Goal: Task Accomplishment & Management: Use online tool/utility

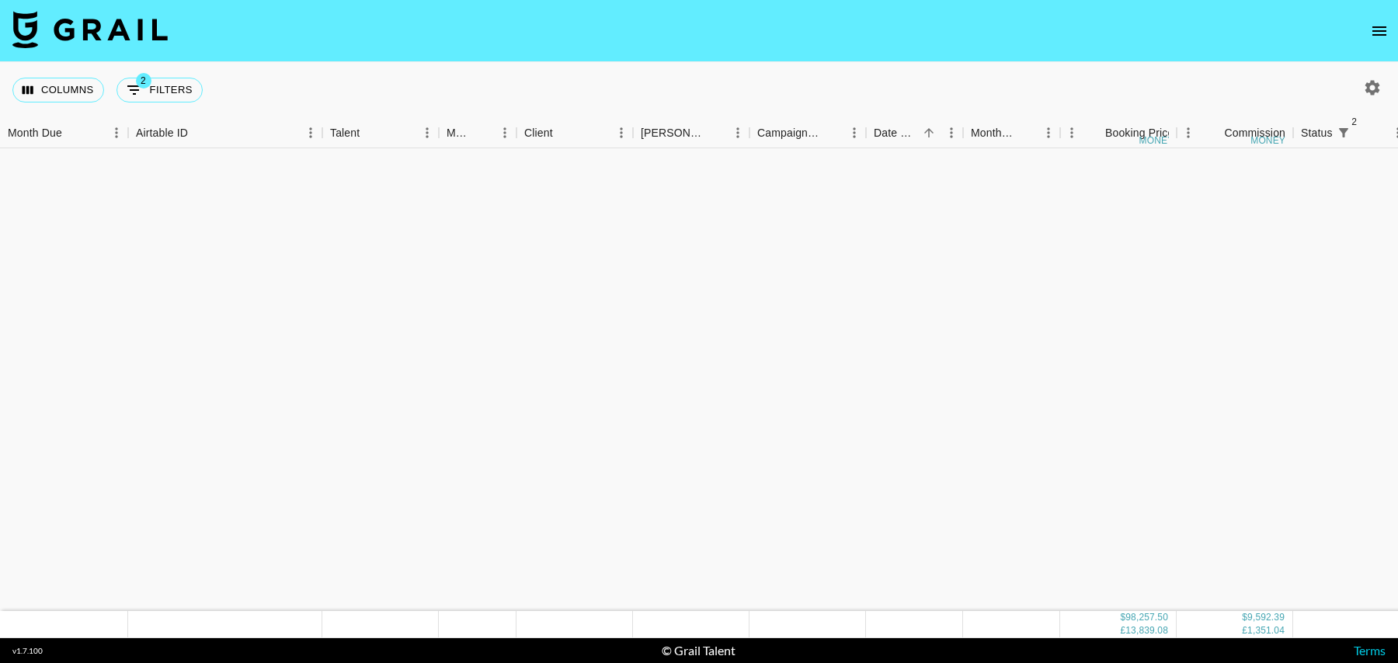
scroll to position [1462, 0]
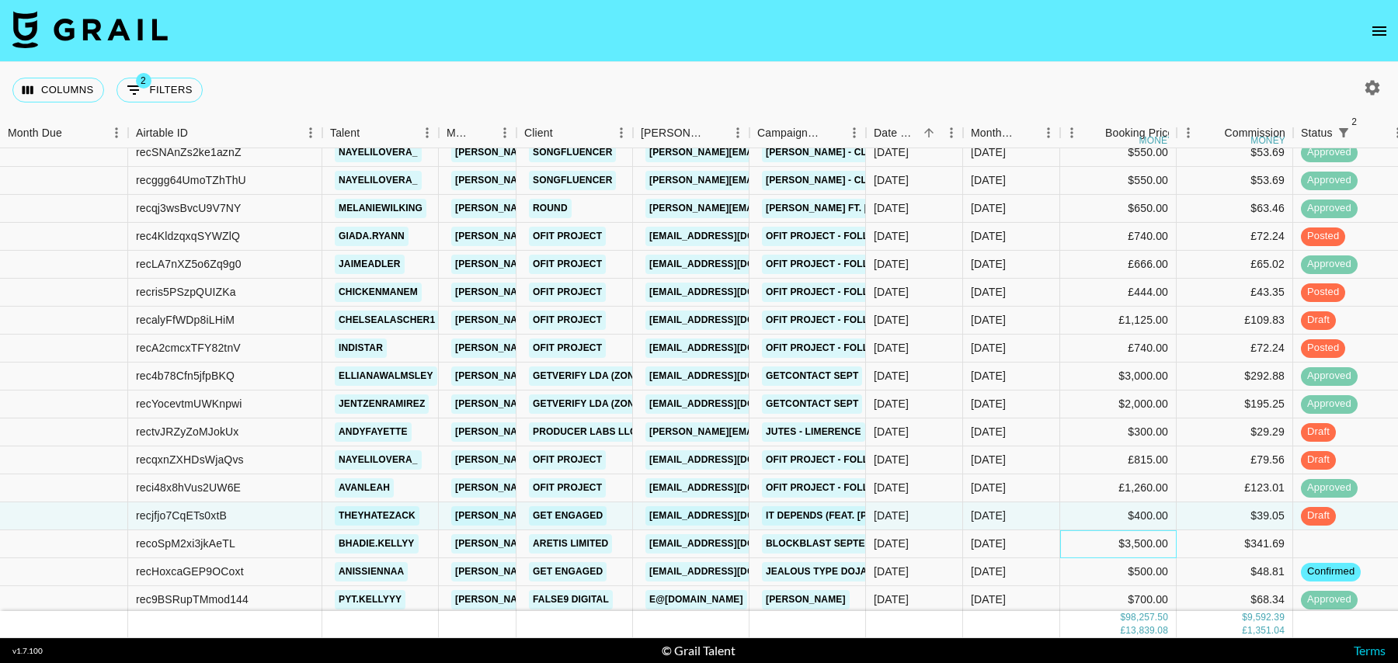
click at [1087, 540] on div "$3,500.00" at bounding box center [1118, 544] width 116 height 28
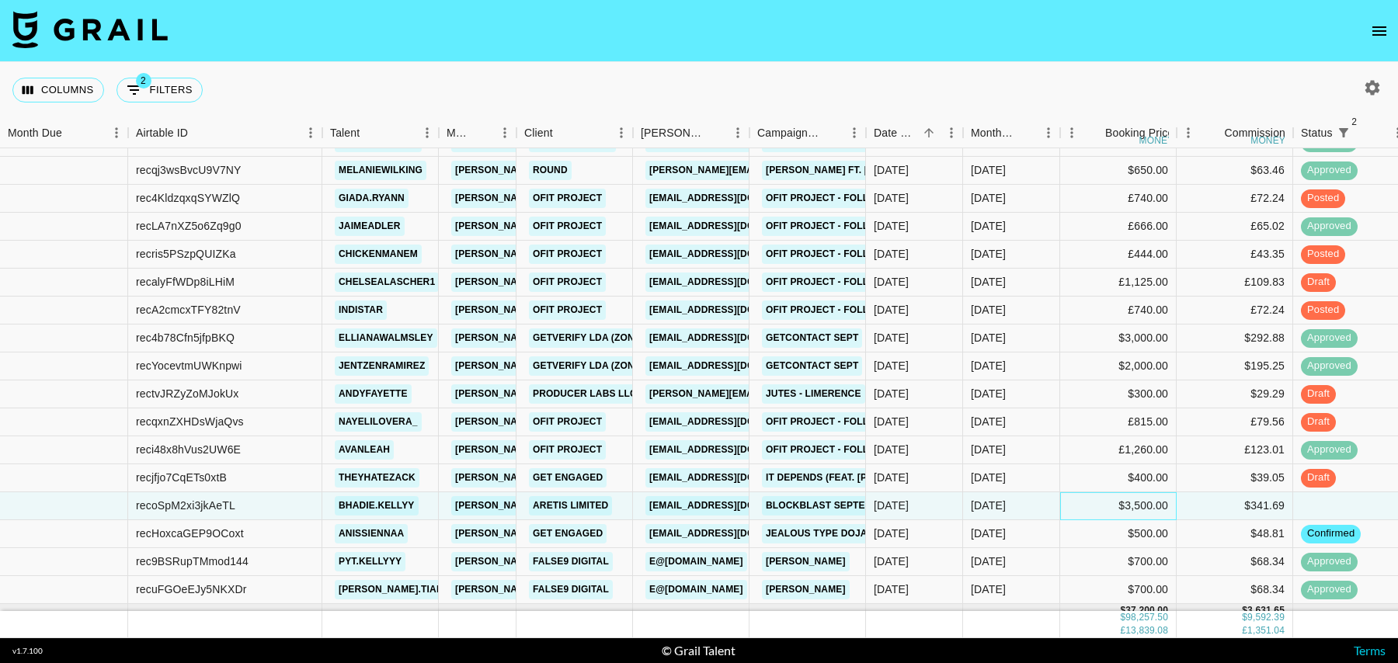
scroll to position [1503, 0]
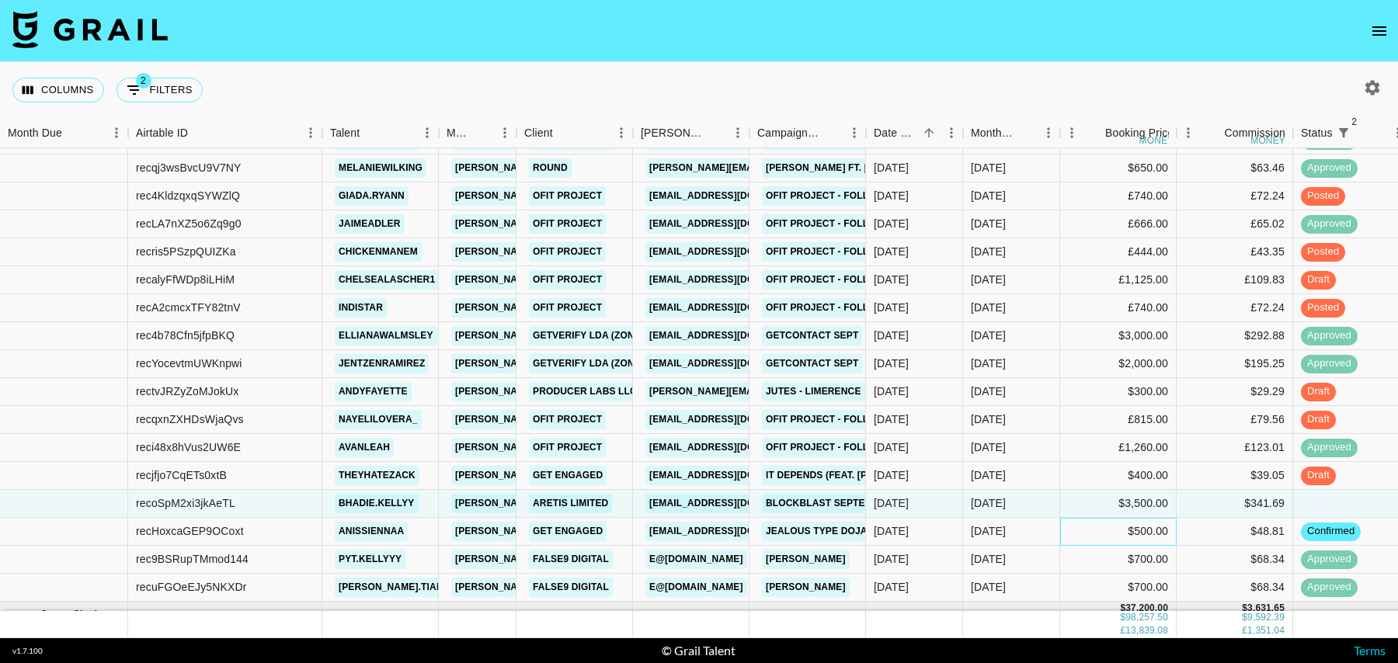
click at [1084, 533] on div "$500.00" at bounding box center [1118, 532] width 116 height 28
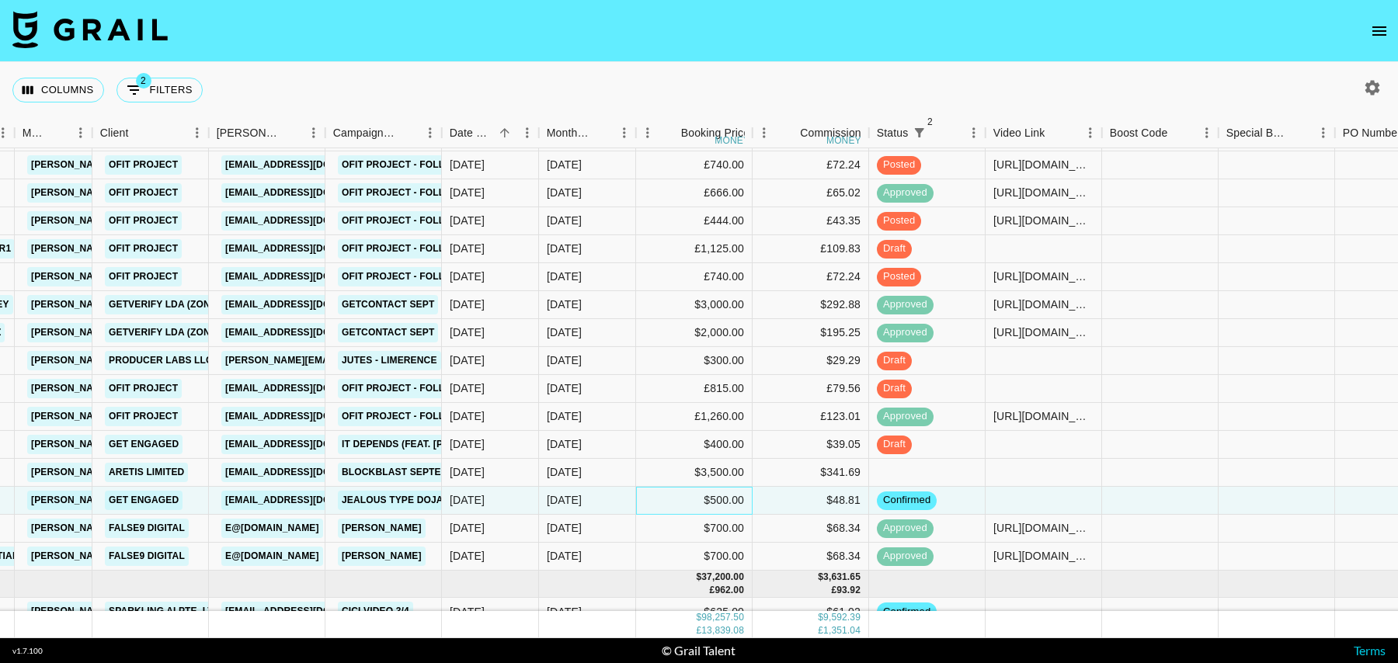
scroll to position [1534, 1122]
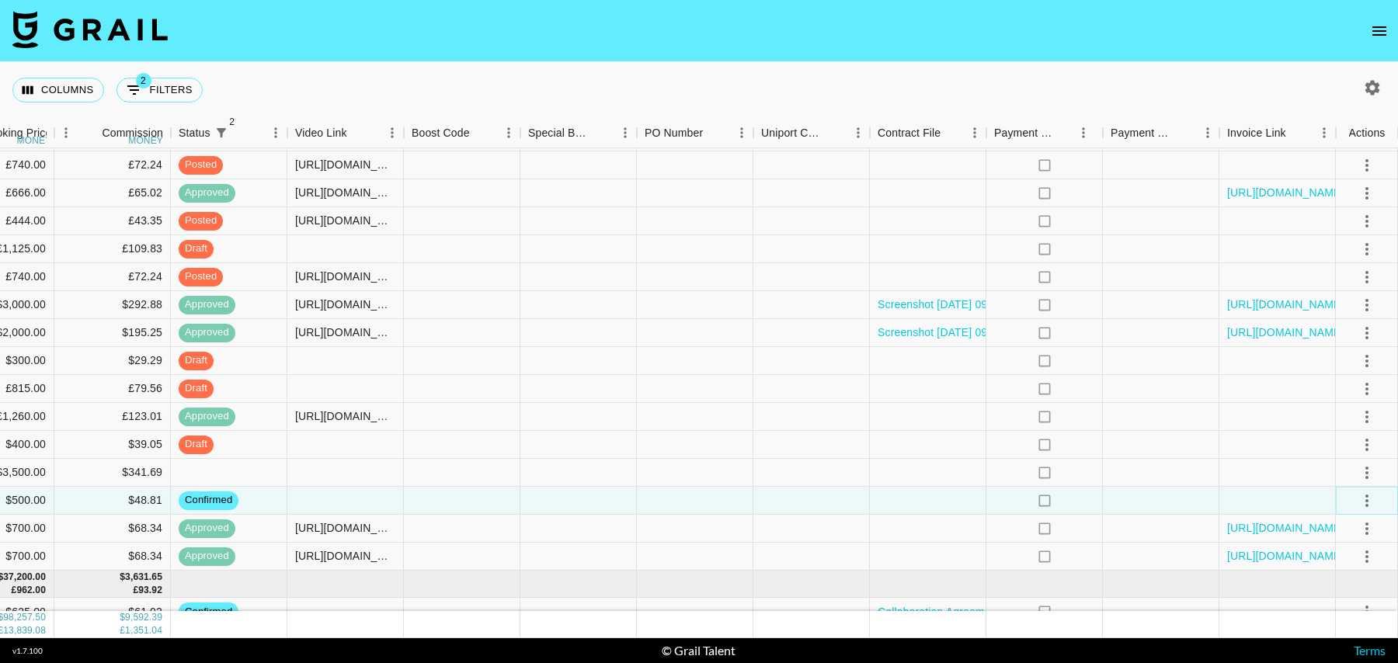
click at [1364, 498] on icon "select merge strategy" at bounding box center [1366, 500] width 19 height 19
click at [1332, 406] on li "Draft Created" at bounding box center [1347, 412] width 101 height 28
click at [1221, 504] on div at bounding box center [1277, 501] width 116 height 28
click at [1162, 470] on div at bounding box center [1161, 473] width 116 height 28
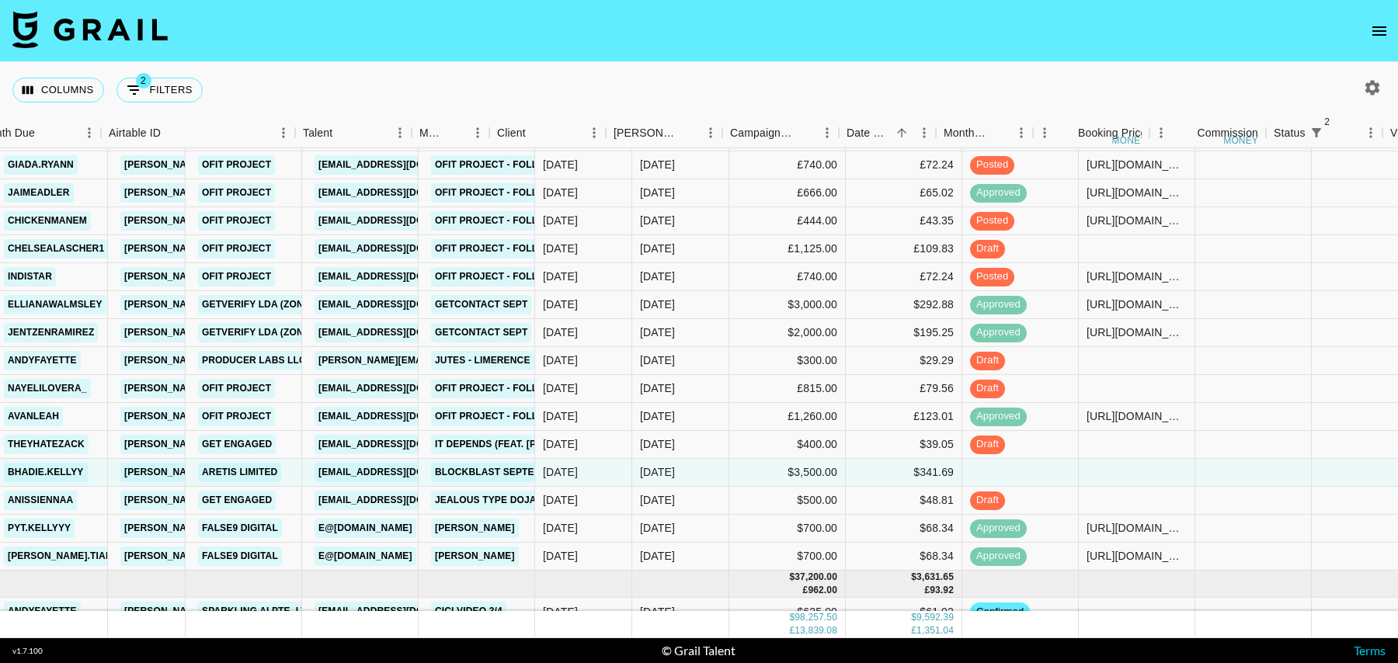
scroll to position [1534, 0]
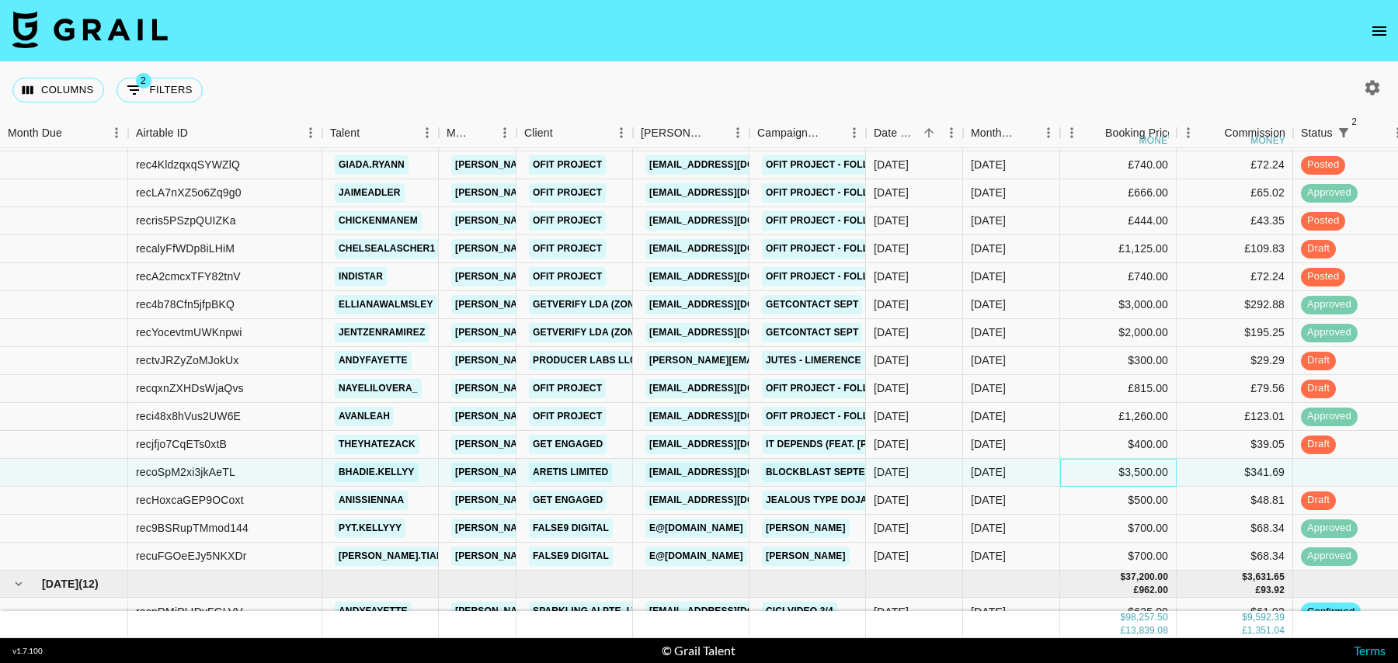
click at [1155, 473] on div "$3,500.00" at bounding box center [1118, 473] width 116 height 28
type input "0"
click at [1230, 495] on div "$48.81" at bounding box center [1234, 501] width 116 height 28
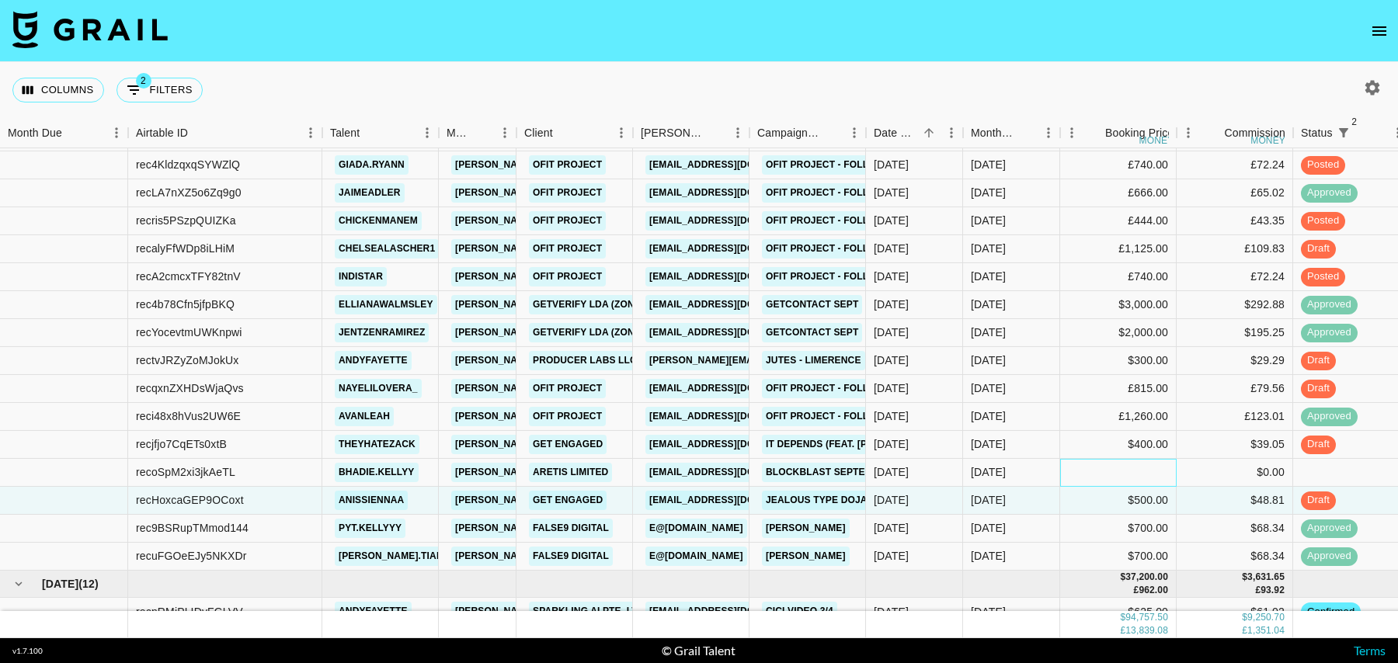
click at [1141, 460] on div at bounding box center [1118, 473] width 116 height 28
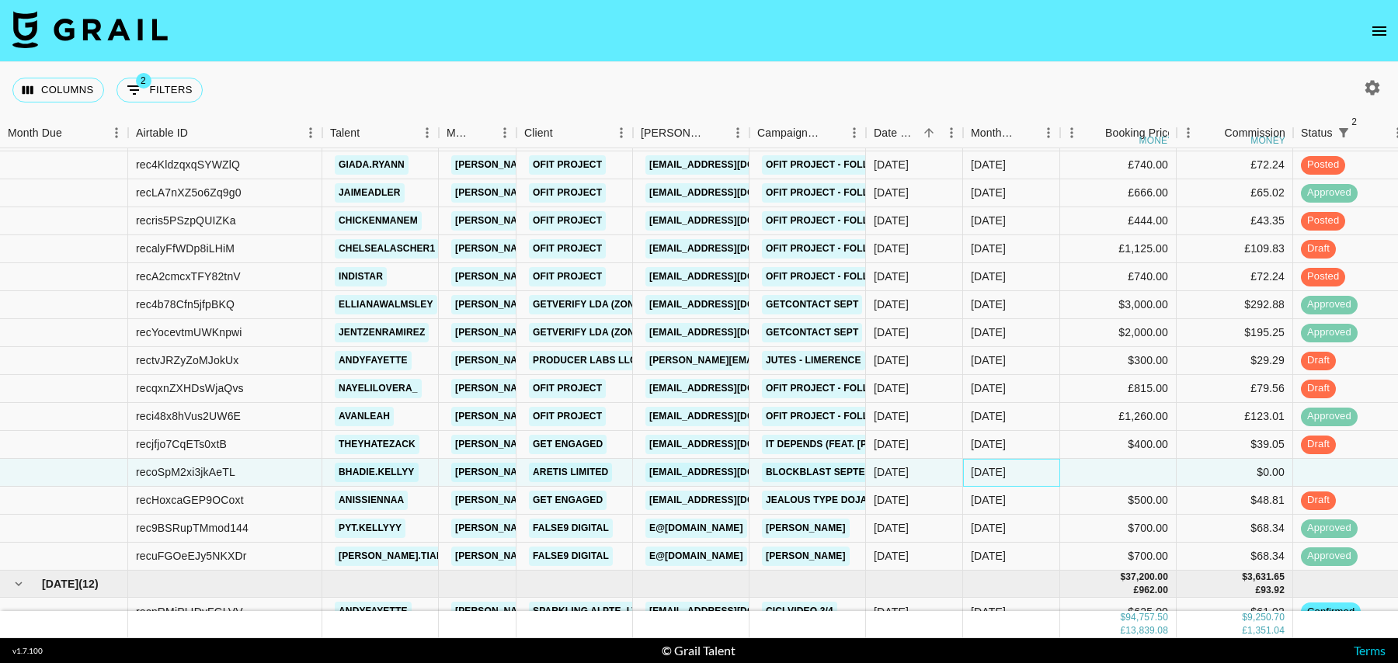
click at [1008, 469] on div "[DATE]" at bounding box center [1011, 473] width 97 height 28
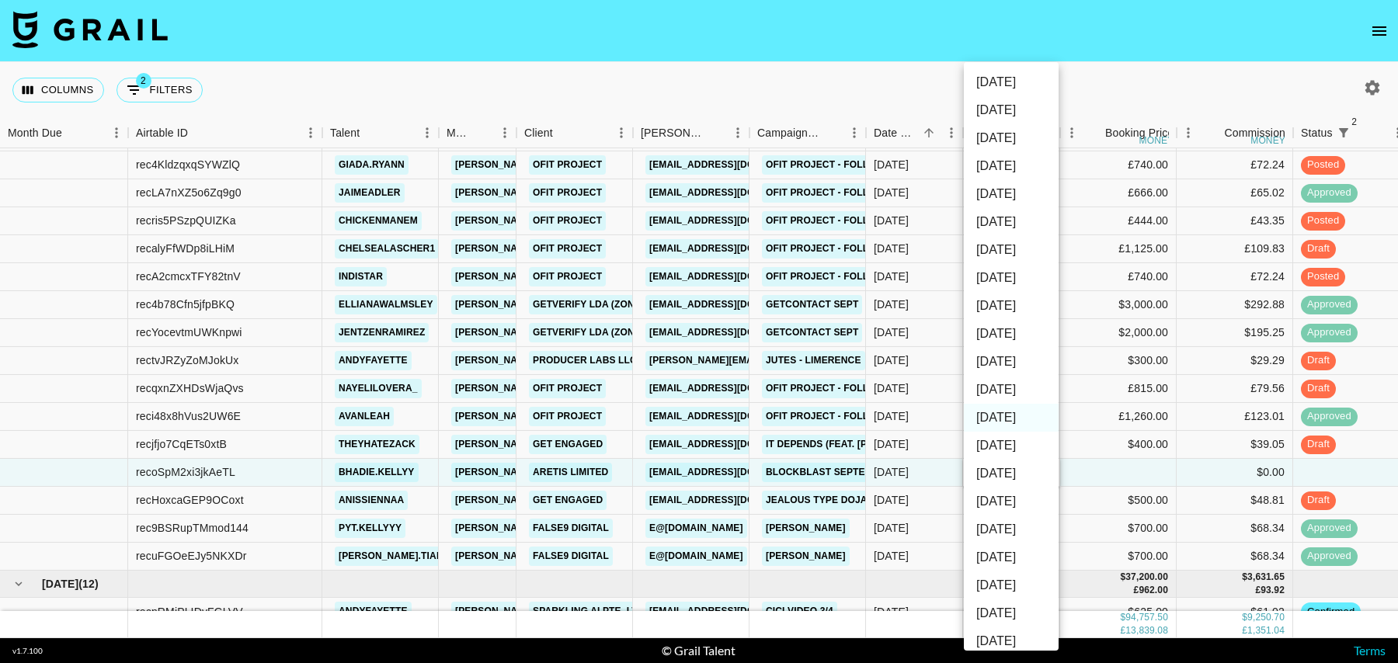
click at [1006, 377] on li "[DATE]" at bounding box center [1011, 390] width 95 height 28
type input "[DATE]"
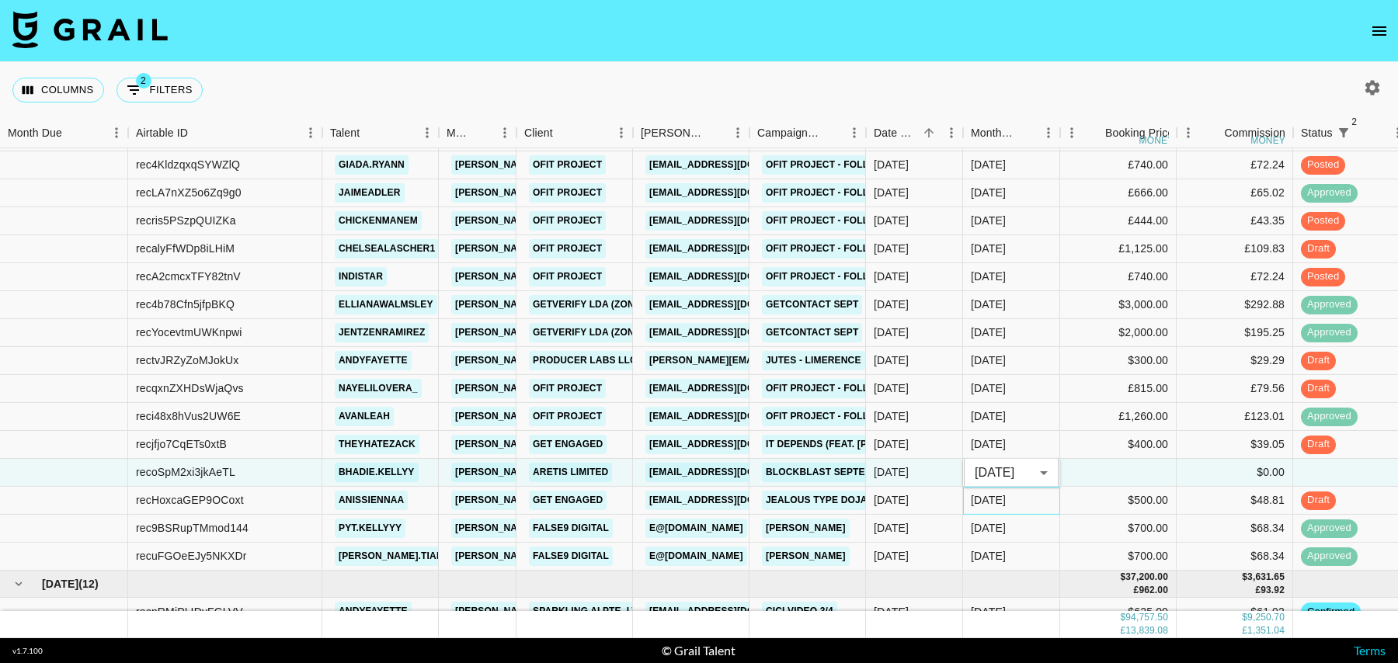
click at [1029, 513] on div "[DATE]" at bounding box center [1011, 501] width 97 height 28
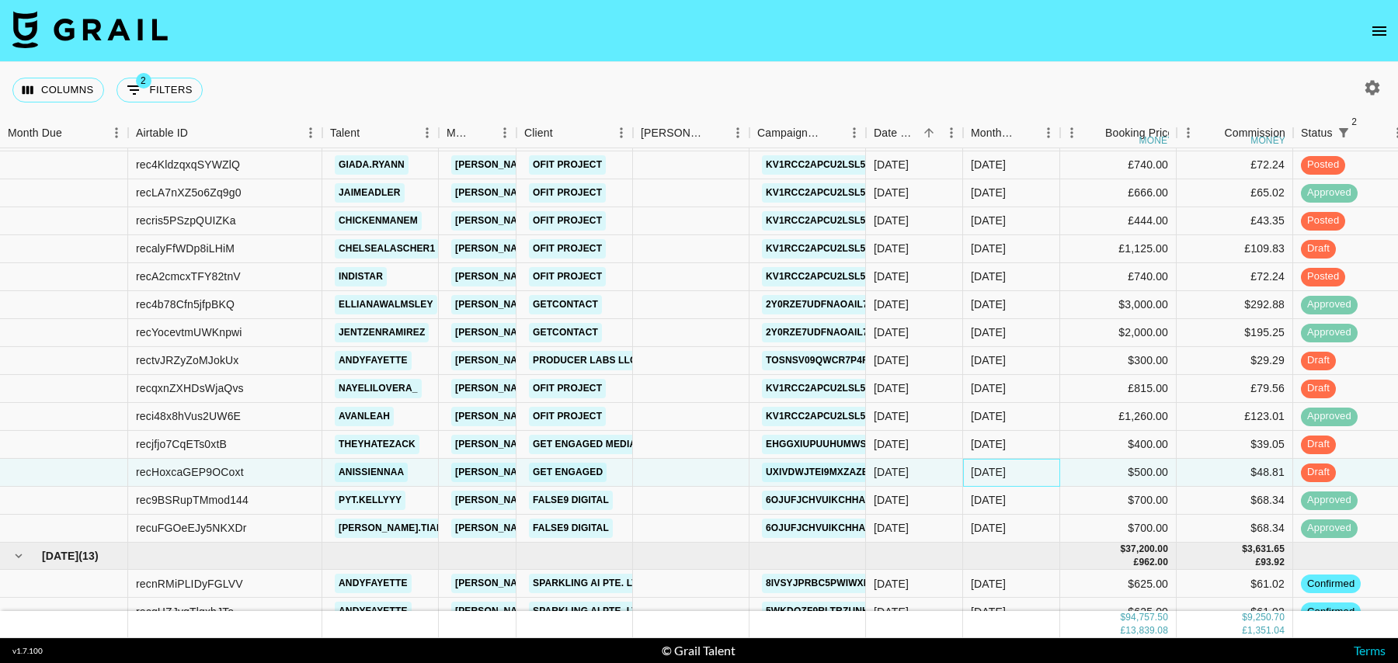
scroll to position [1856, 0]
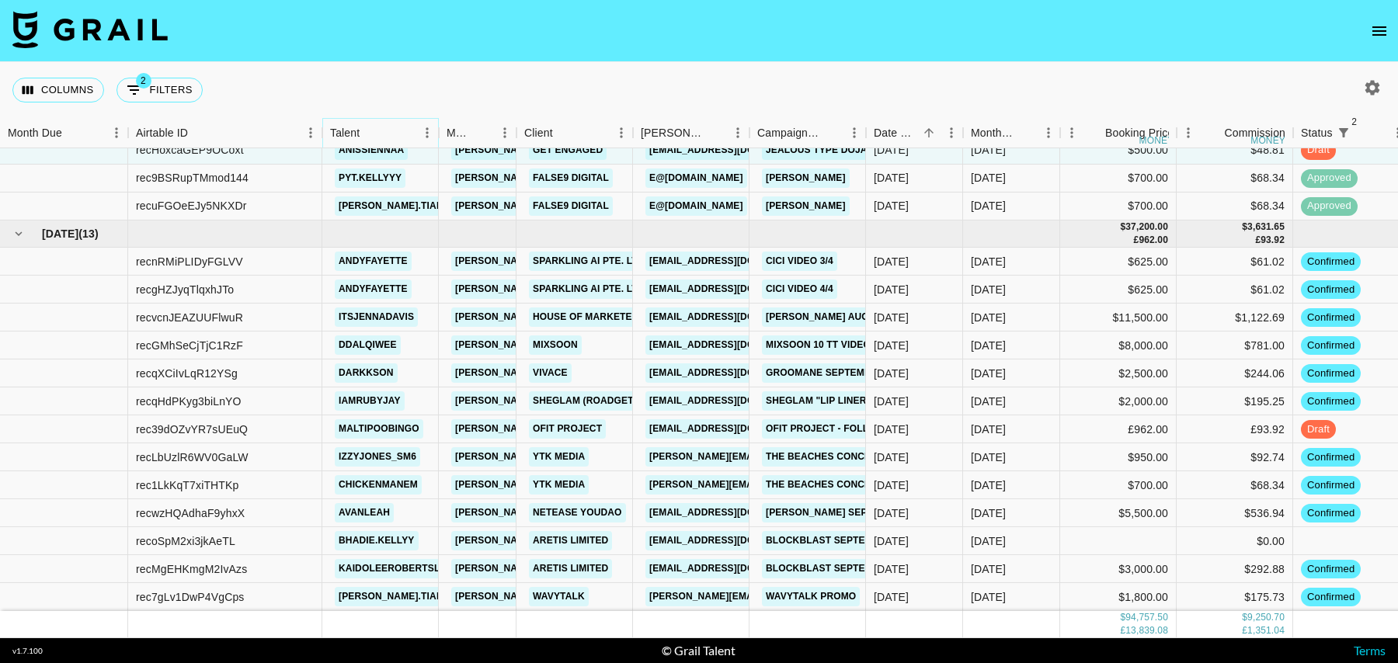
click at [373, 134] on icon "Sort" at bounding box center [370, 133] width 14 height 14
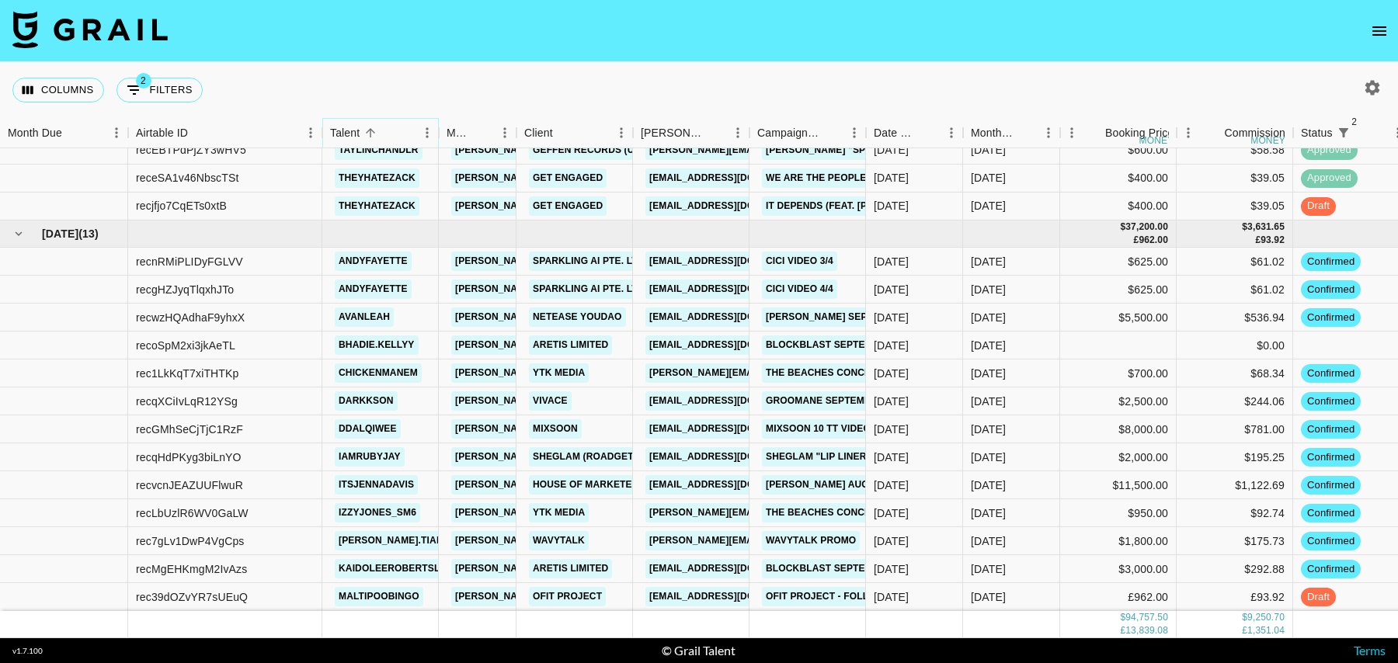
click at [371, 131] on icon "Sort" at bounding box center [370, 133] width 14 height 14
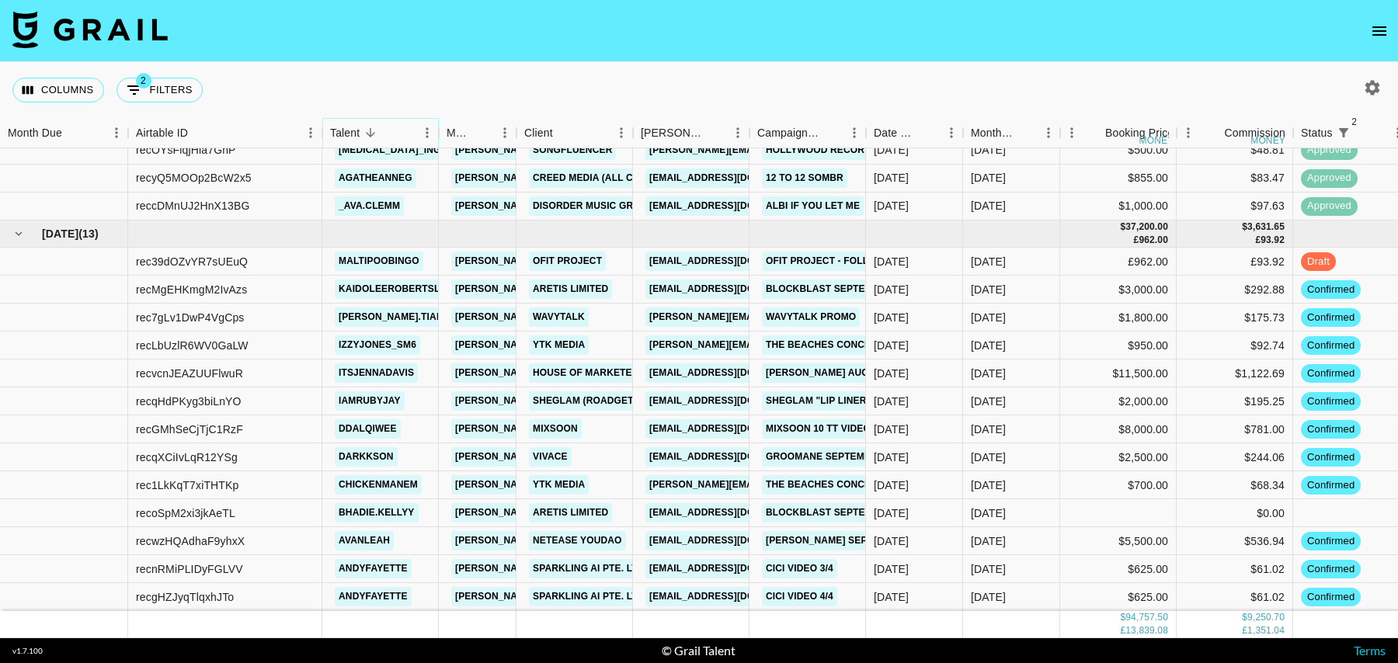
click at [371, 131] on icon "Sort" at bounding box center [370, 133] width 14 height 14
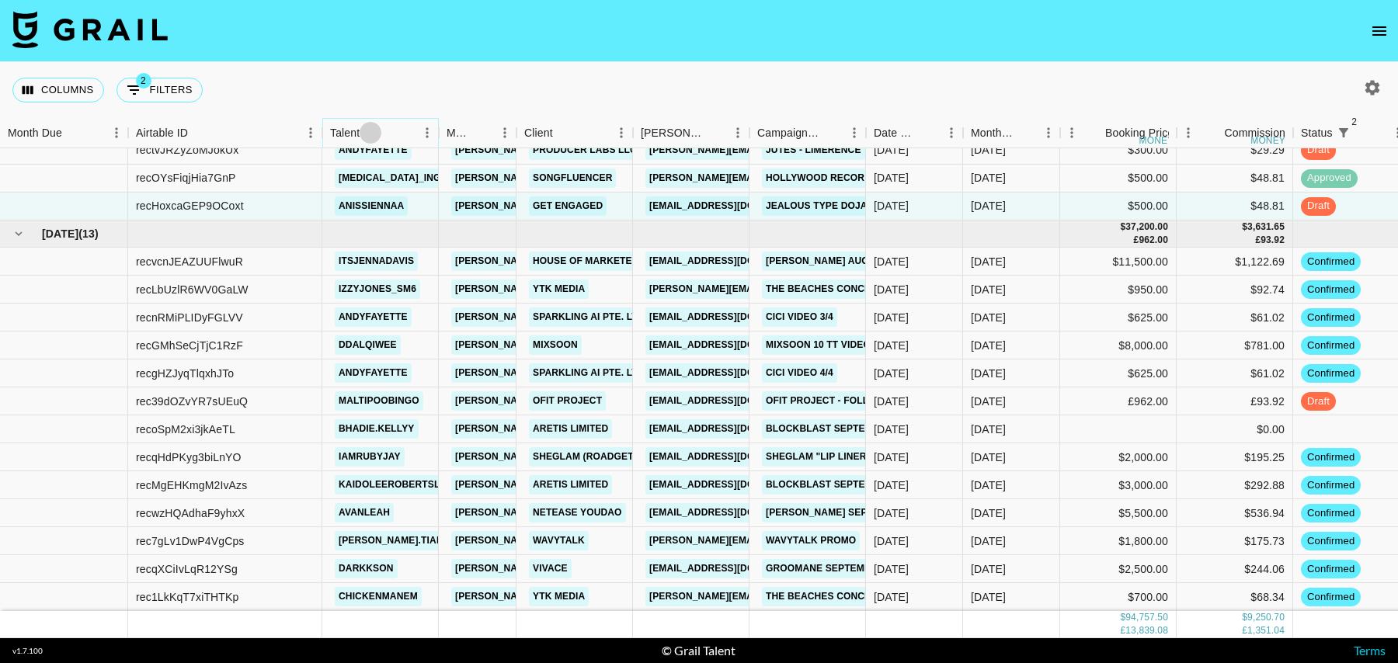
click at [372, 132] on icon "Sort" at bounding box center [370, 133] width 14 height 14
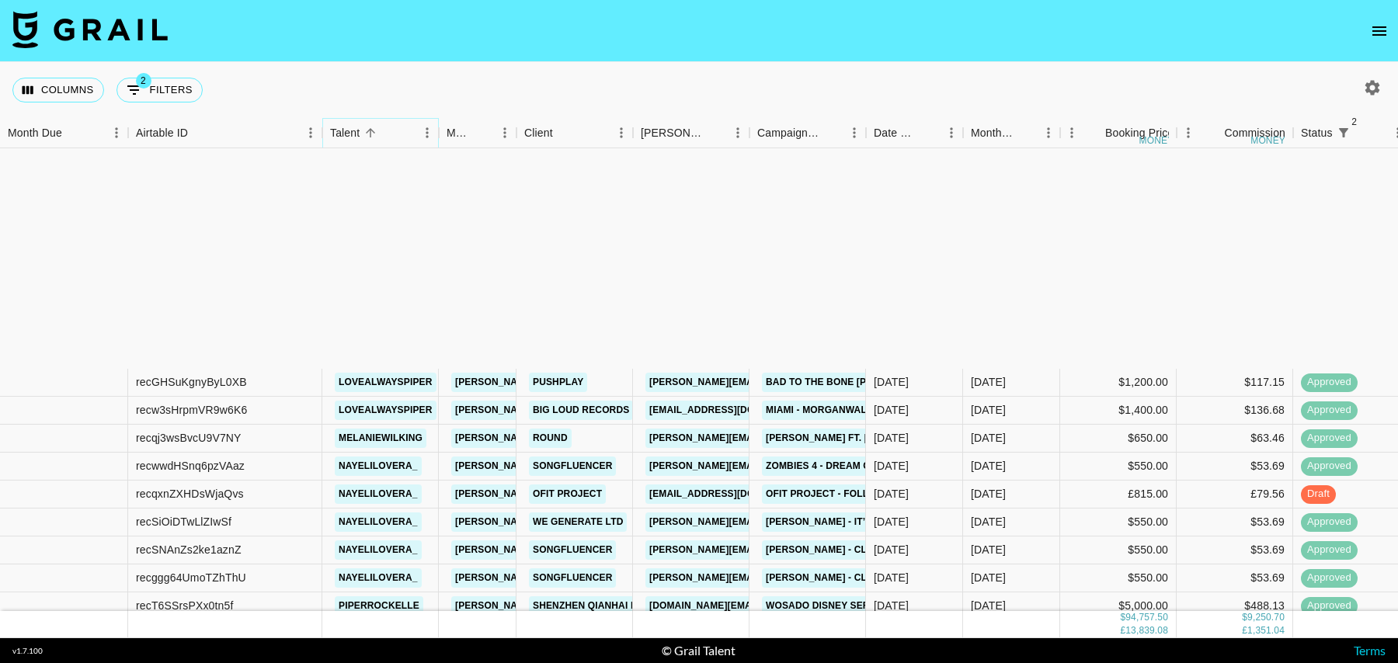
scroll to position [1795, 0]
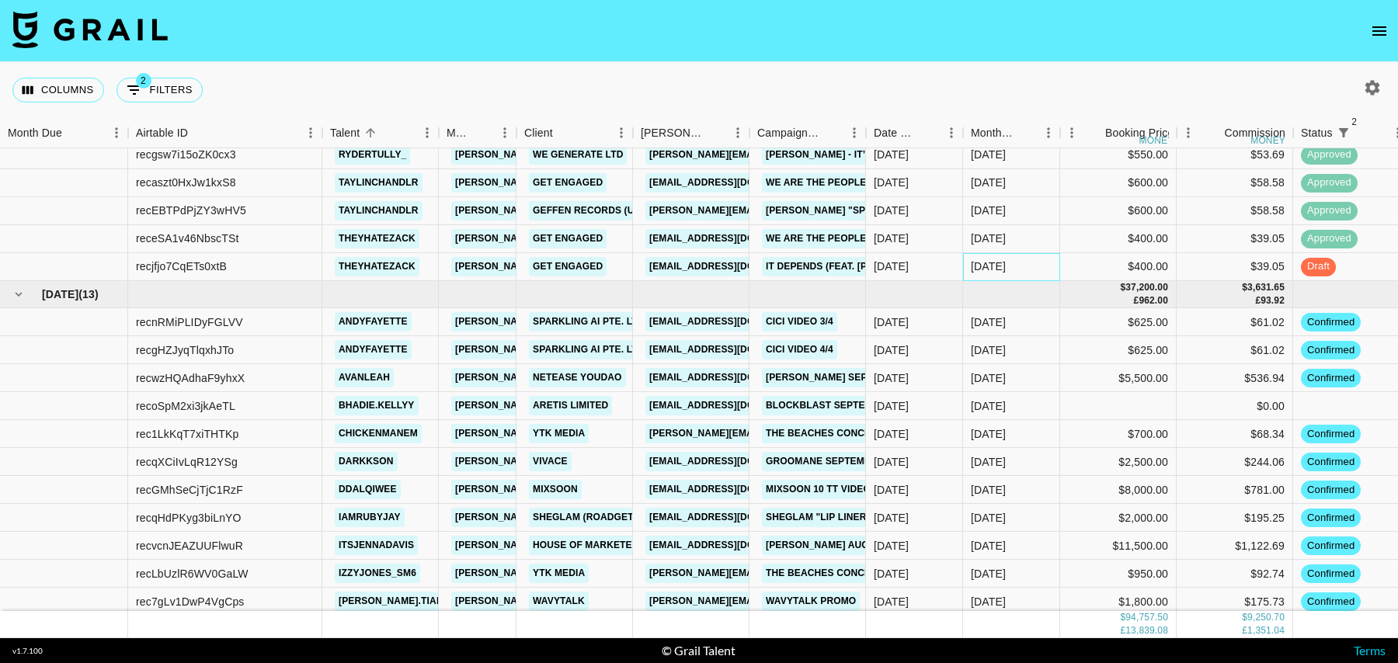
click at [1023, 262] on div "[DATE]" at bounding box center [1011, 267] width 97 height 28
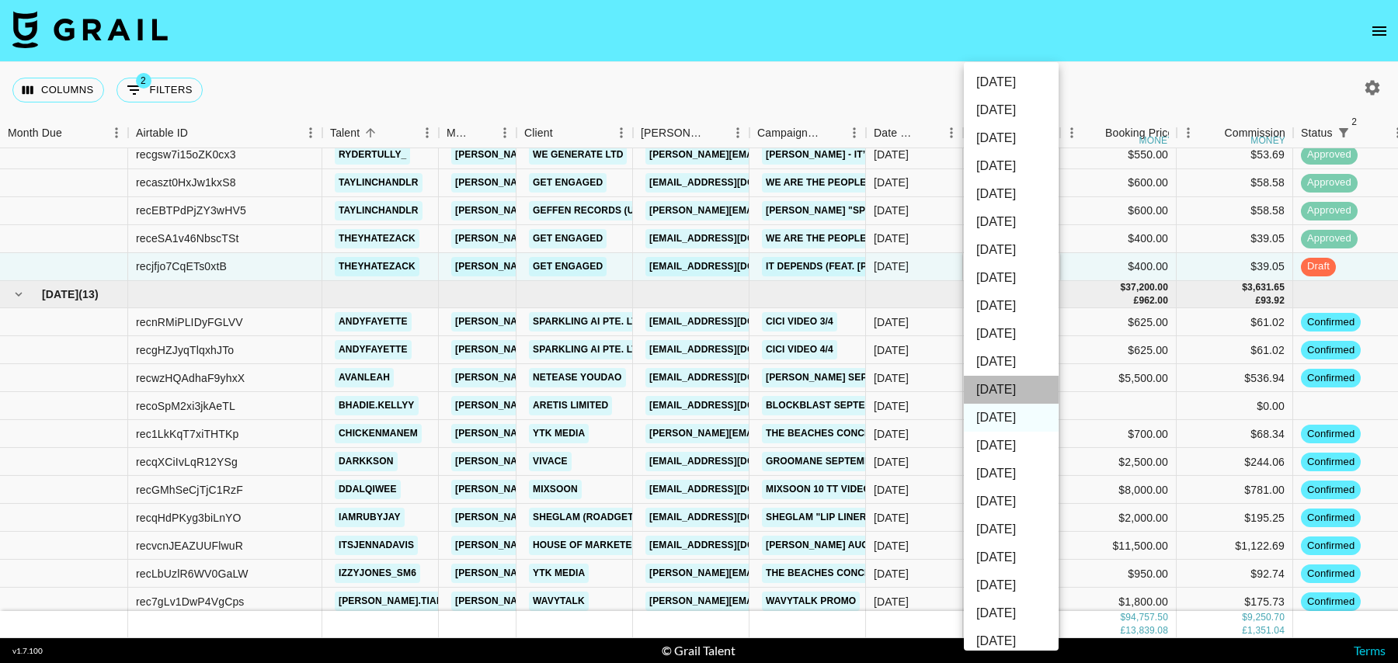
click at [1006, 386] on li "[DATE]" at bounding box center [1011, 390] width 95 height 28
type input "[DATE]"
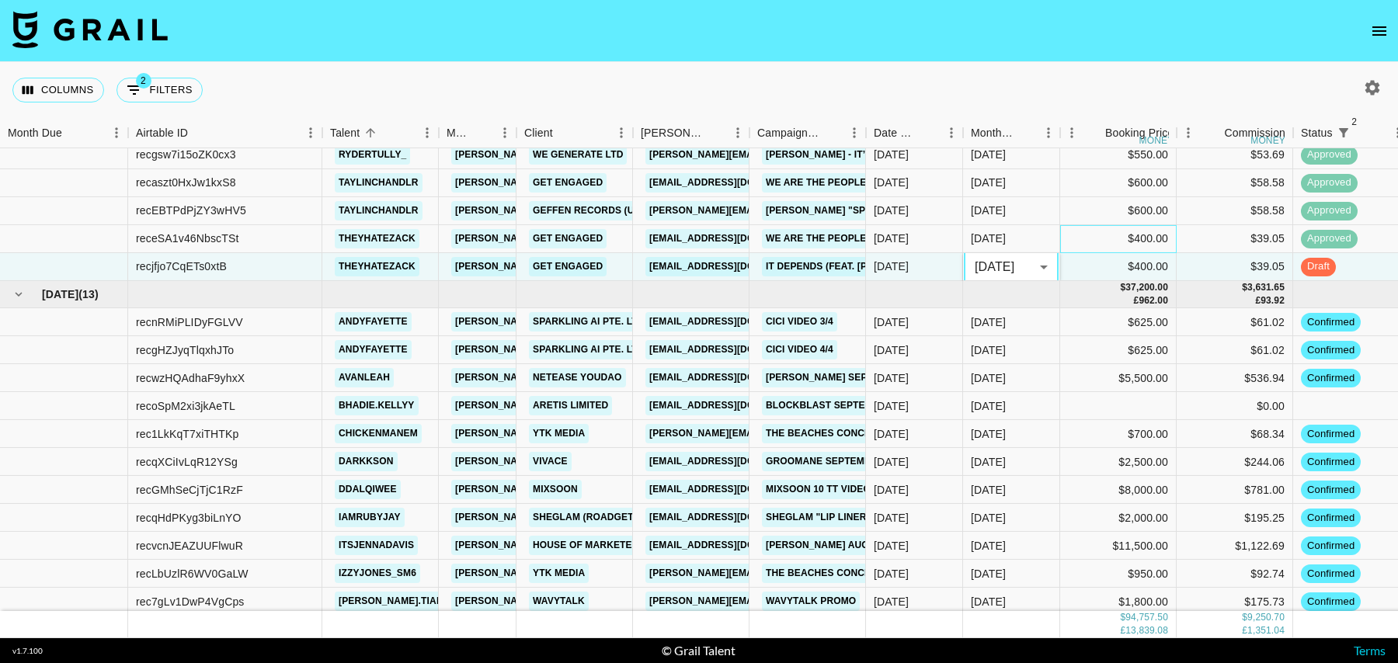
click at [1113, 238] on div "$400.00" at bounding box center [1118, 239] width 116 height 28
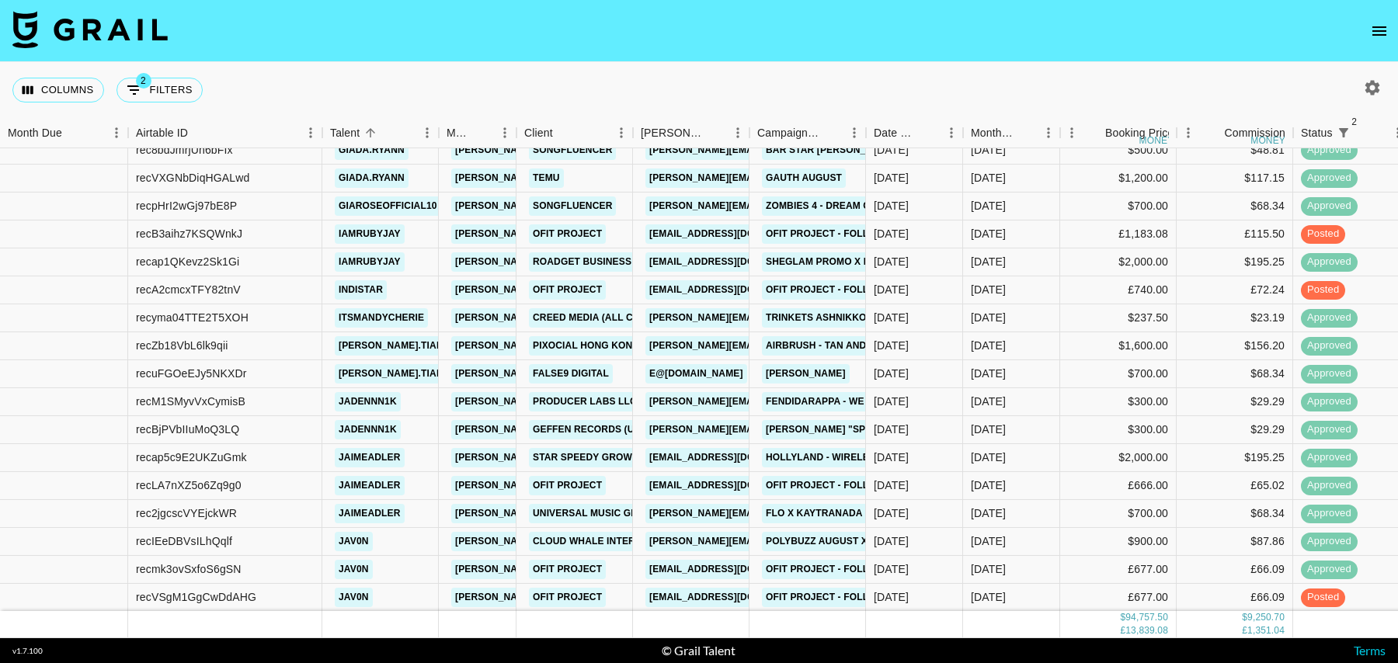
scroll to position [790, 0]
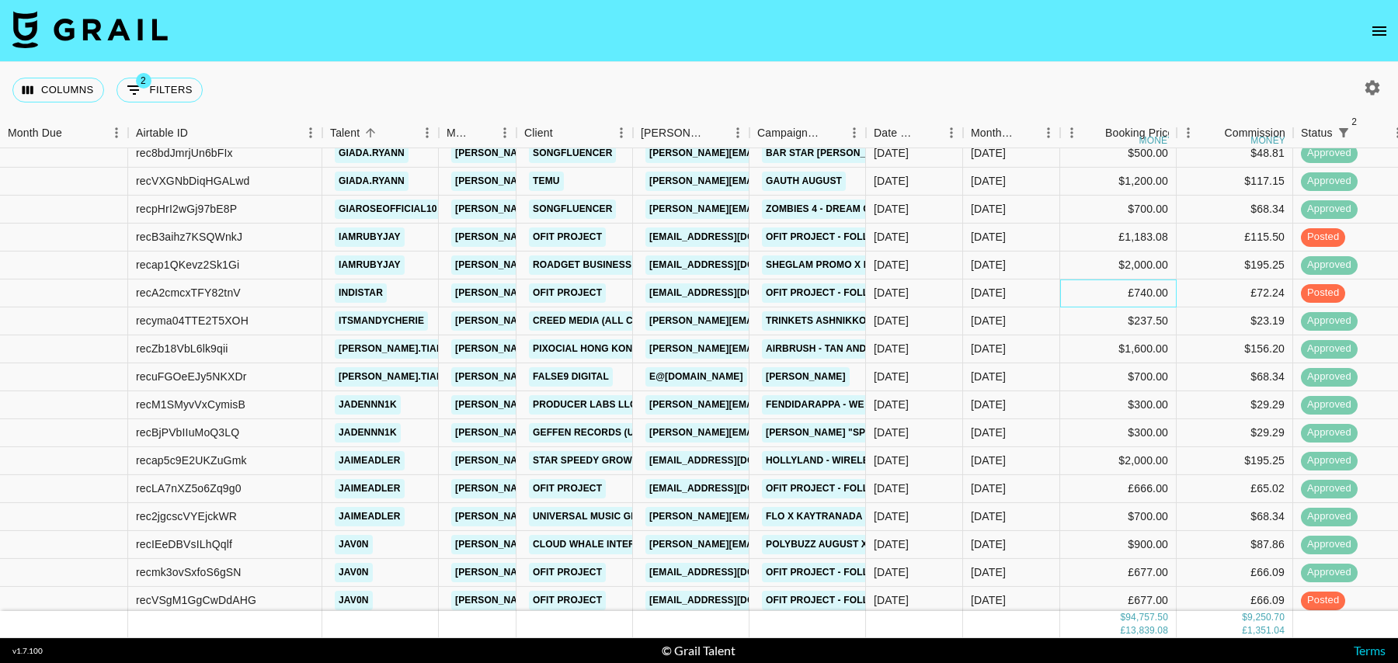
click at [1077, 297] on div "£740.00" at bounding box center [1118, 294] width 116 height 28
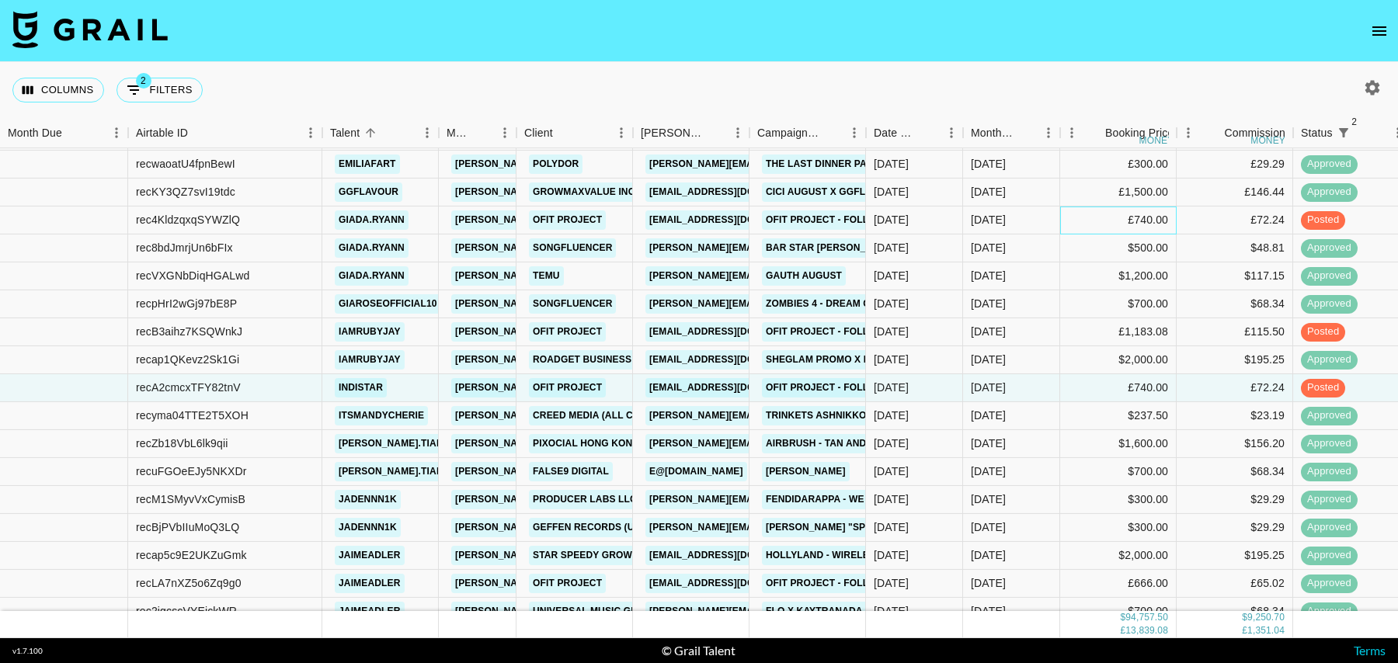
click at [1077, 212] on div "£740.00" at bounding box center [1118, 221] width 116 height 28
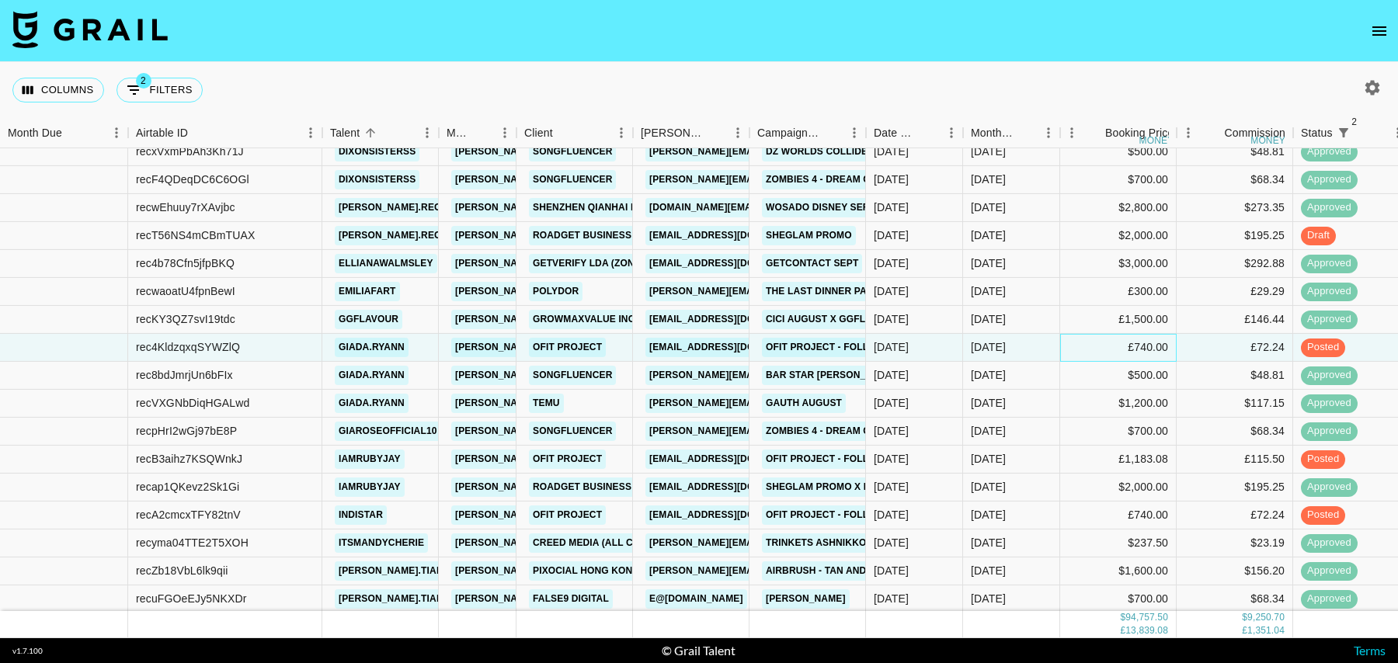
scroll to position [563, 0]
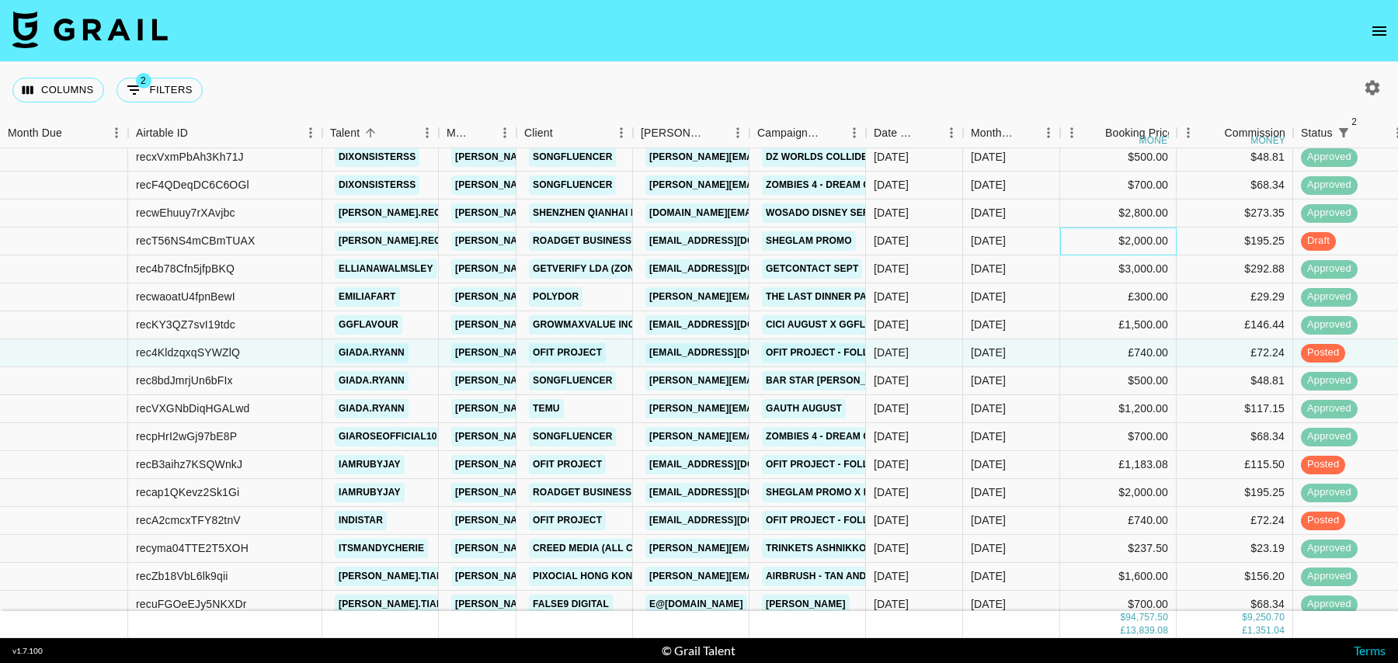
click at [1082, 241] on div "$2,000.00" at bounding box center [1118, 242] width 116 height 28
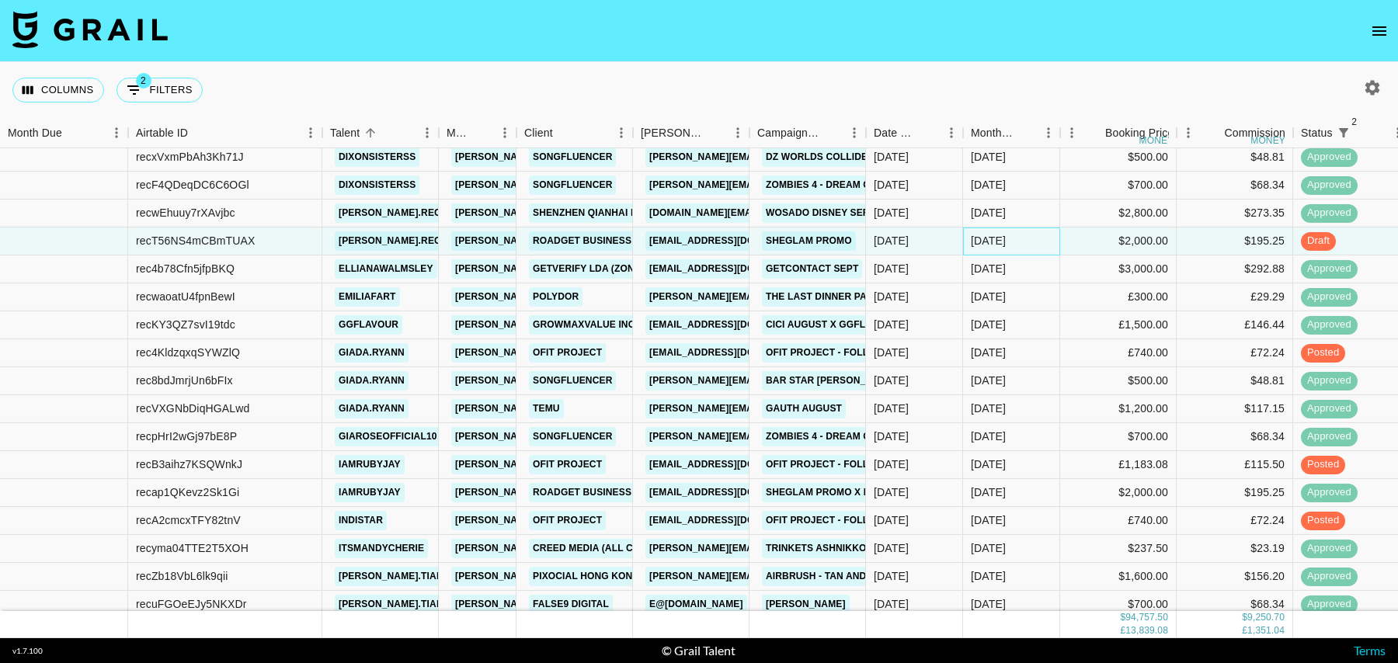
click at [1026, 239] on div "[DATE]" at bounding box center [1011, 242] width 97 height 28
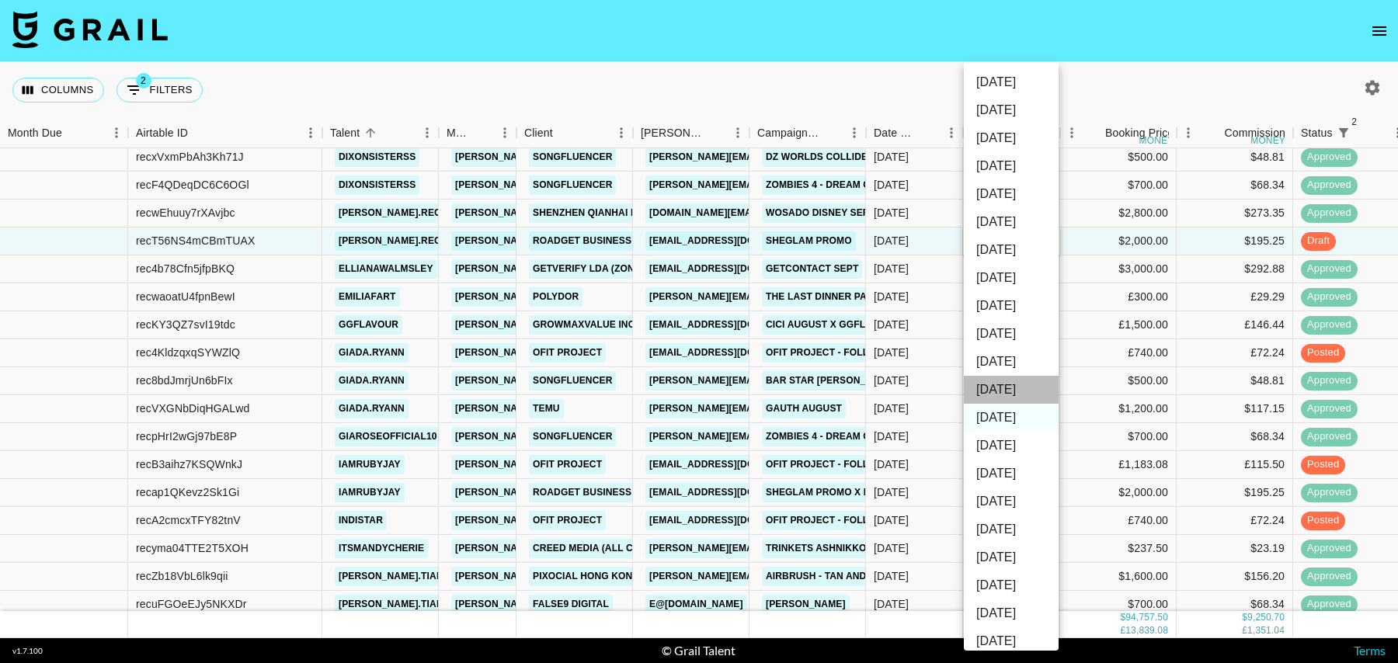
click at [1020, 387] on li "[DATE]" at bounding box center [1011, 390] width 95 height 28
type input "[DATE]"
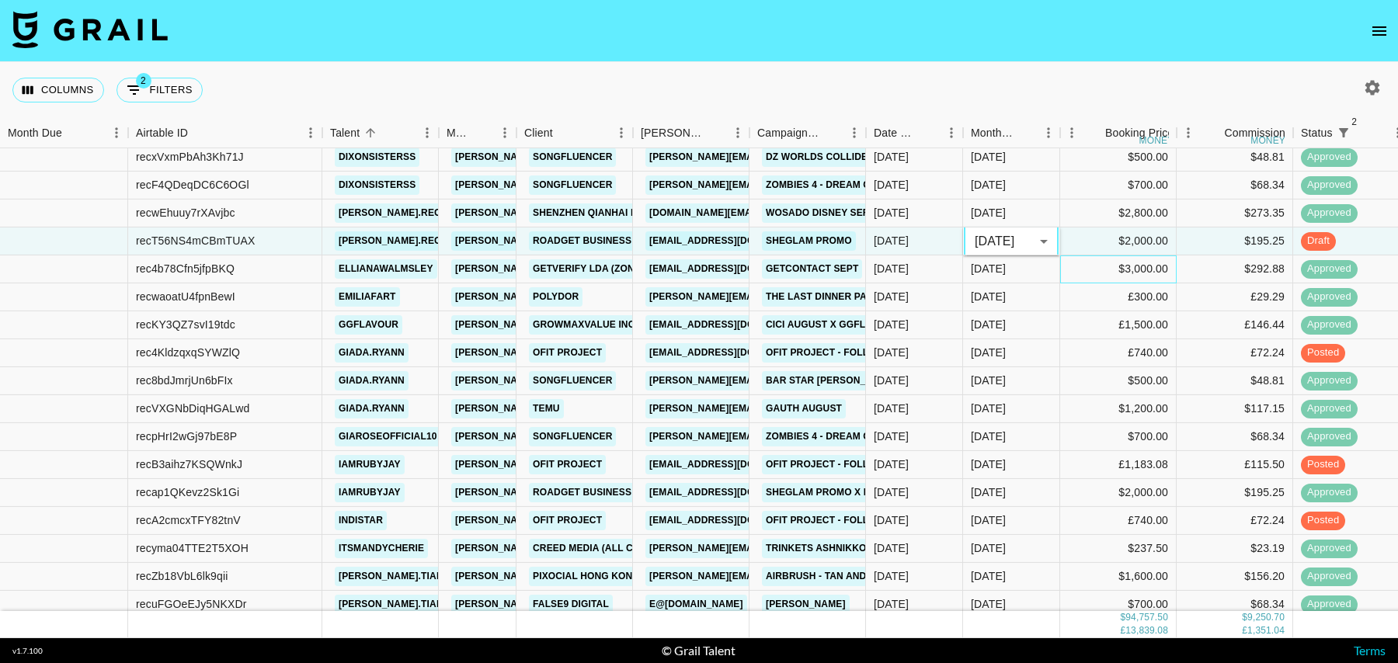
click at [1102, 263] on div "$3,000.00" at bounding box center [1118, 269] width 116 height 28
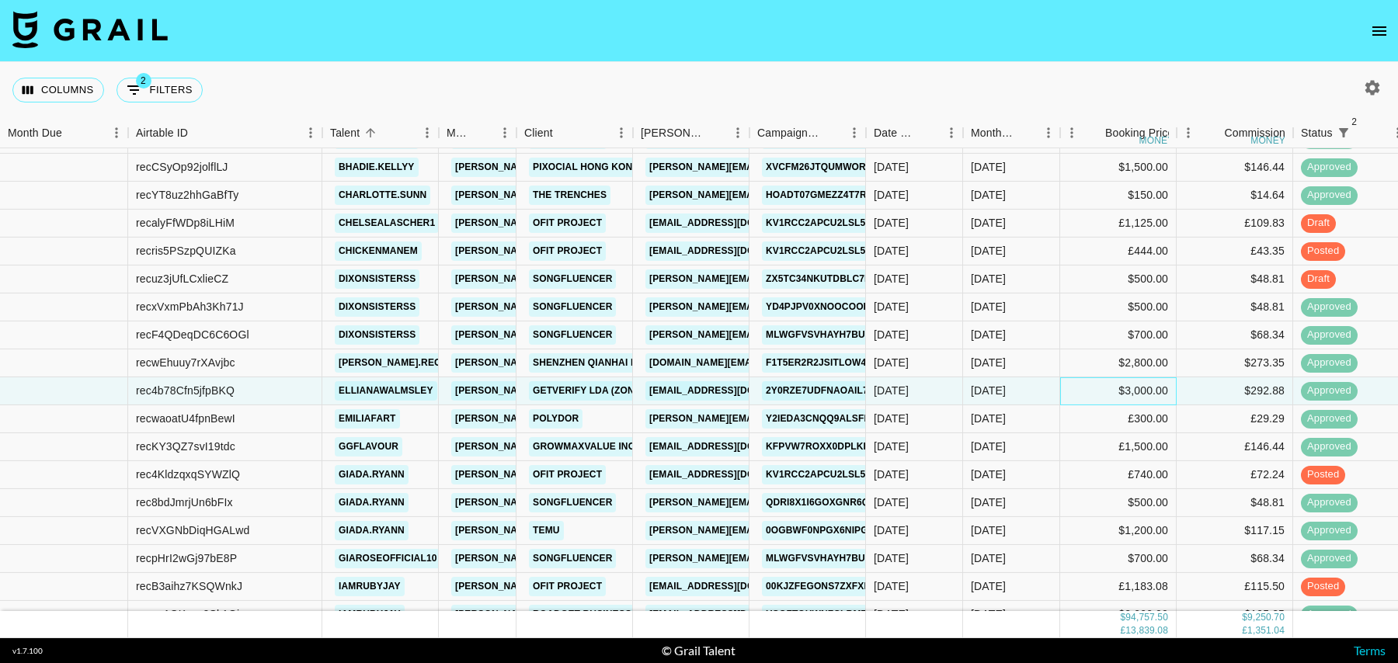
scroll to position [412, 0]
click at [1085, 275] on div "$500.00" at bounding box center [1118, 281] width 116 height 28
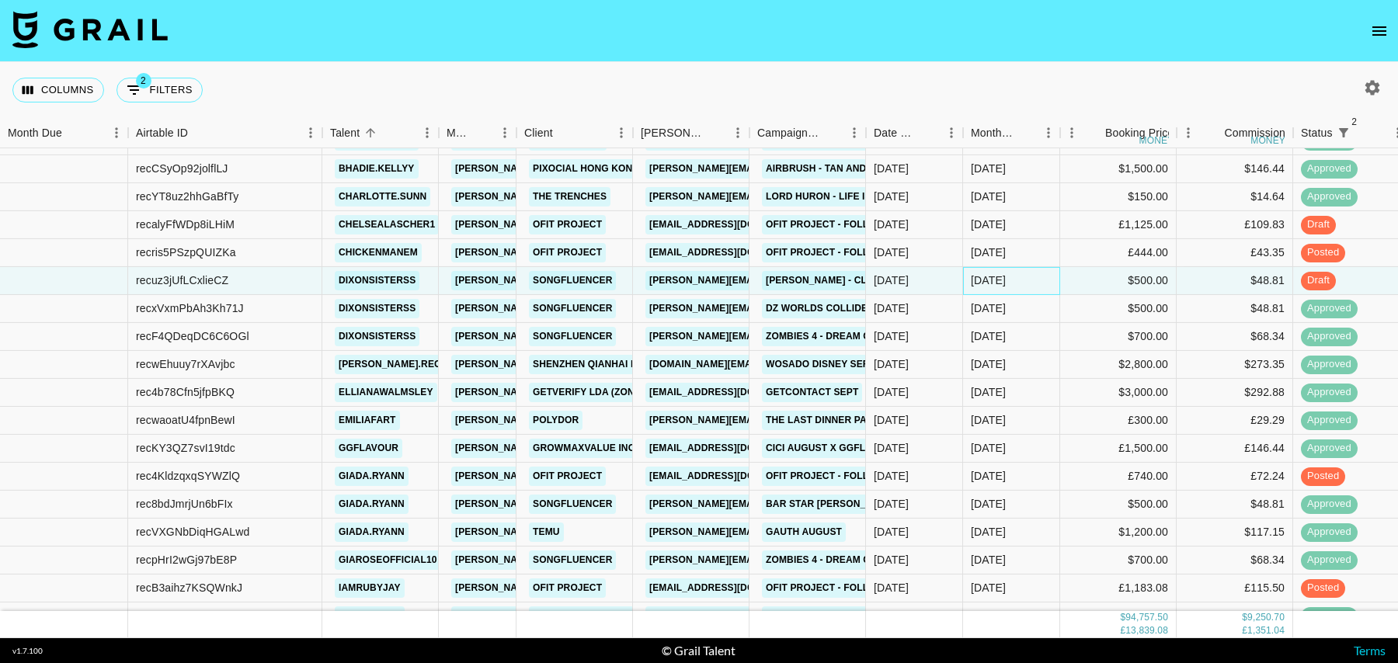
click at [1027, 278] on div "[DATE]" at bounding box center [1011, 281] width 97 height 28
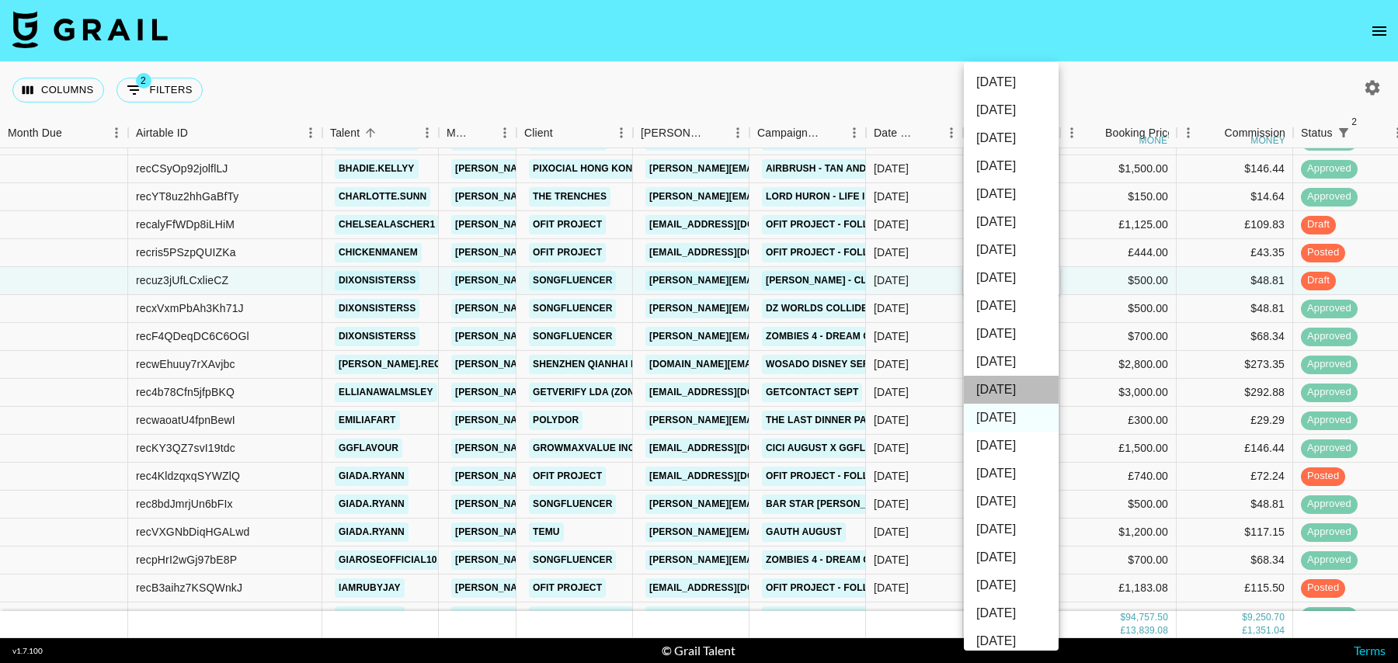
click at [1016, 381] on li "[DATE]" at bounding box center [1011, 390] width 95 height 28
type input "[DATE]"
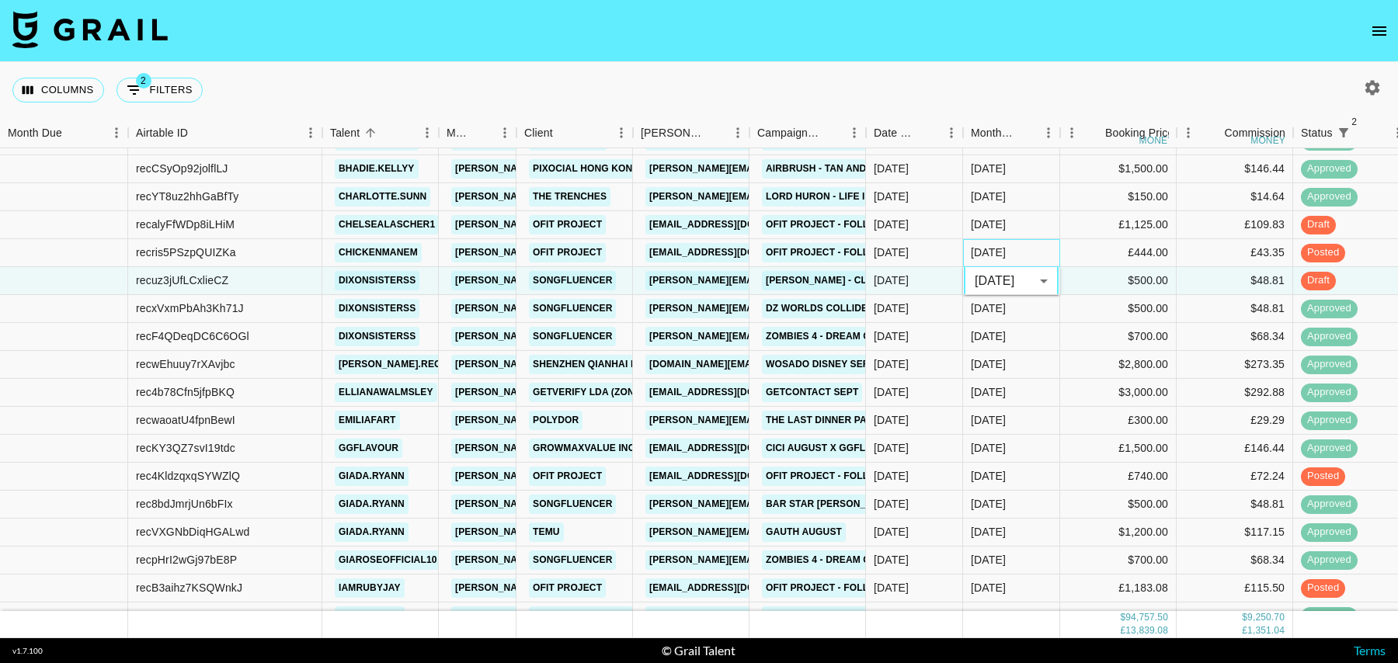
click at [1023, 252] on div "[DATE]" at bounding box center [1011, 253] width 97 height 28
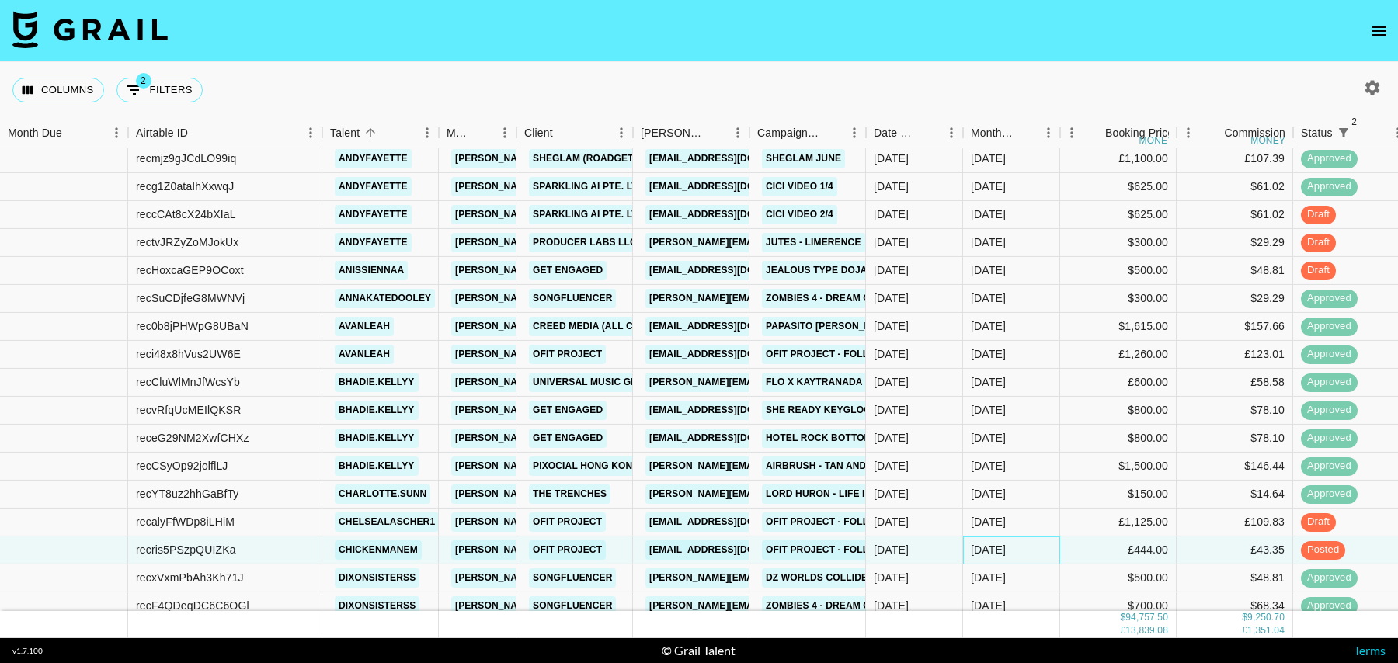
scroll to position [99, 0]
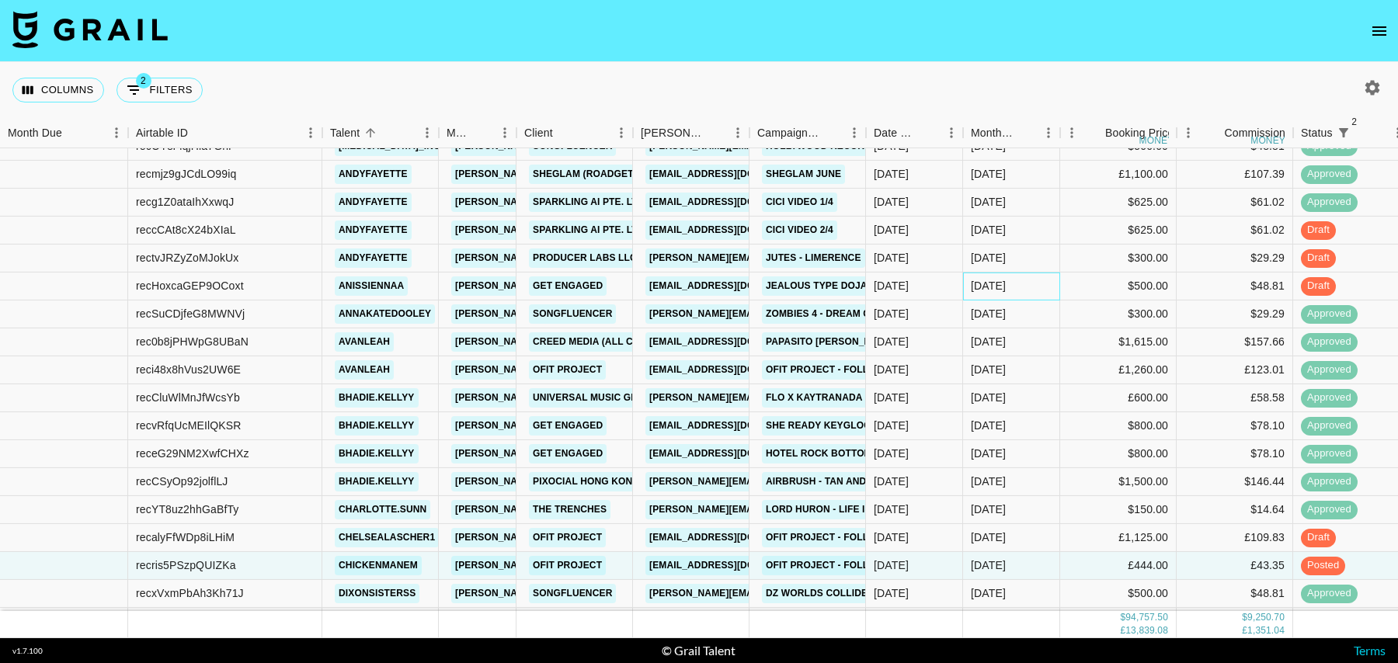
click at [1026, 284] on div "[DATE]" at bounding box center [1011, 287] width 97 height 28
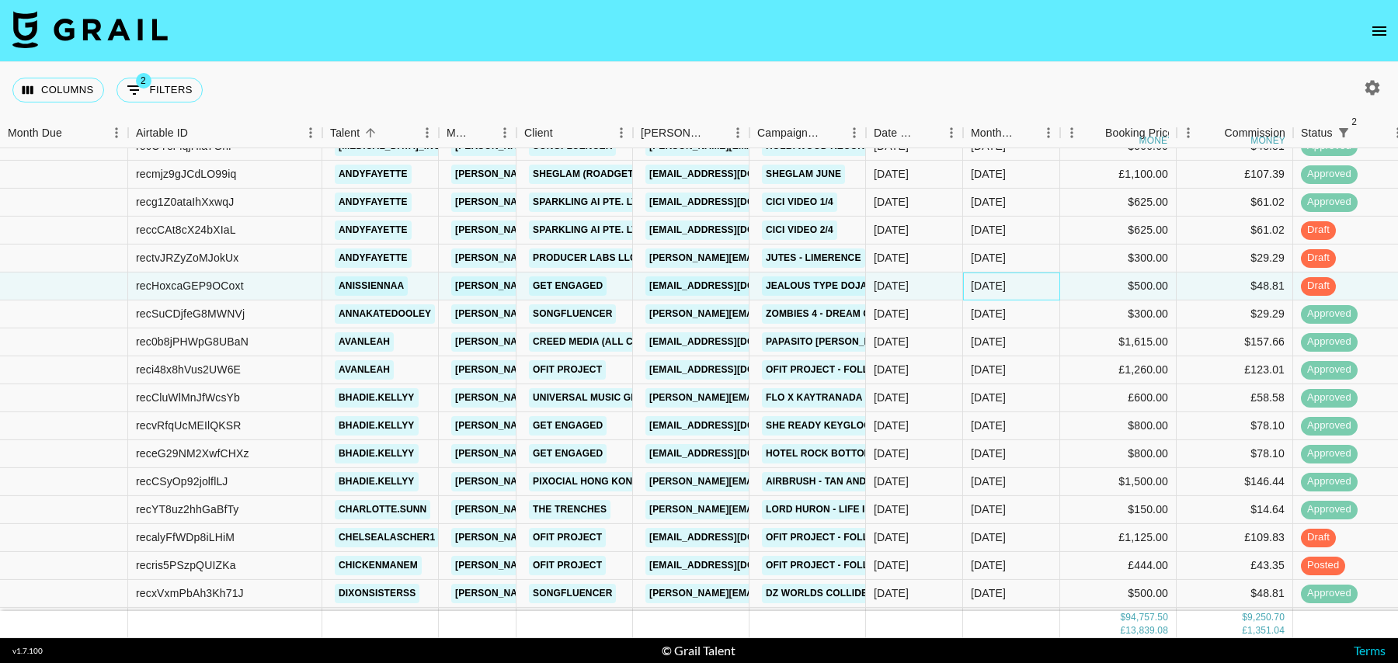
click at [1026, 284] on div "[DATE]" at bounding box center [1011, 287] width 97 height 28
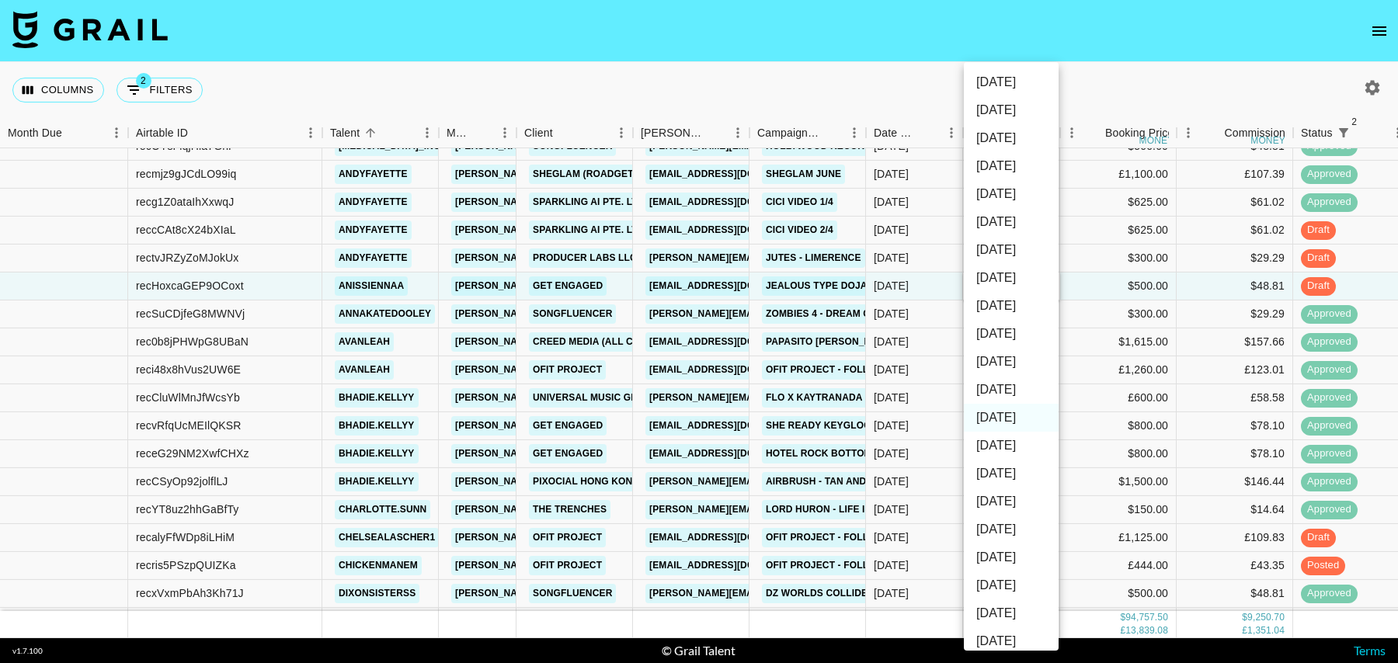
click at [1026, 391] on li "[DATE]" at bounding box center [1011, 390] width 95 height 28
type input "[DATE]"
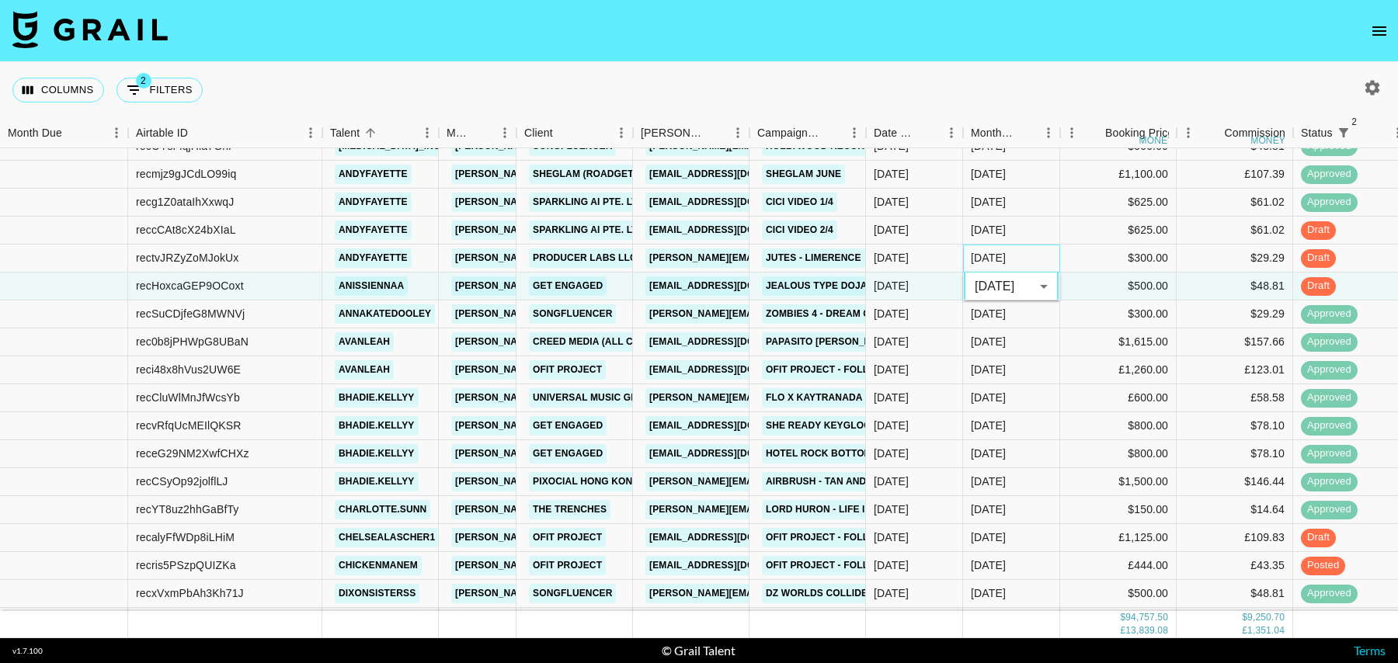
click at [1028, 257] on div "[DATE]" at bounding box center [1011, 259] width 97 height 28
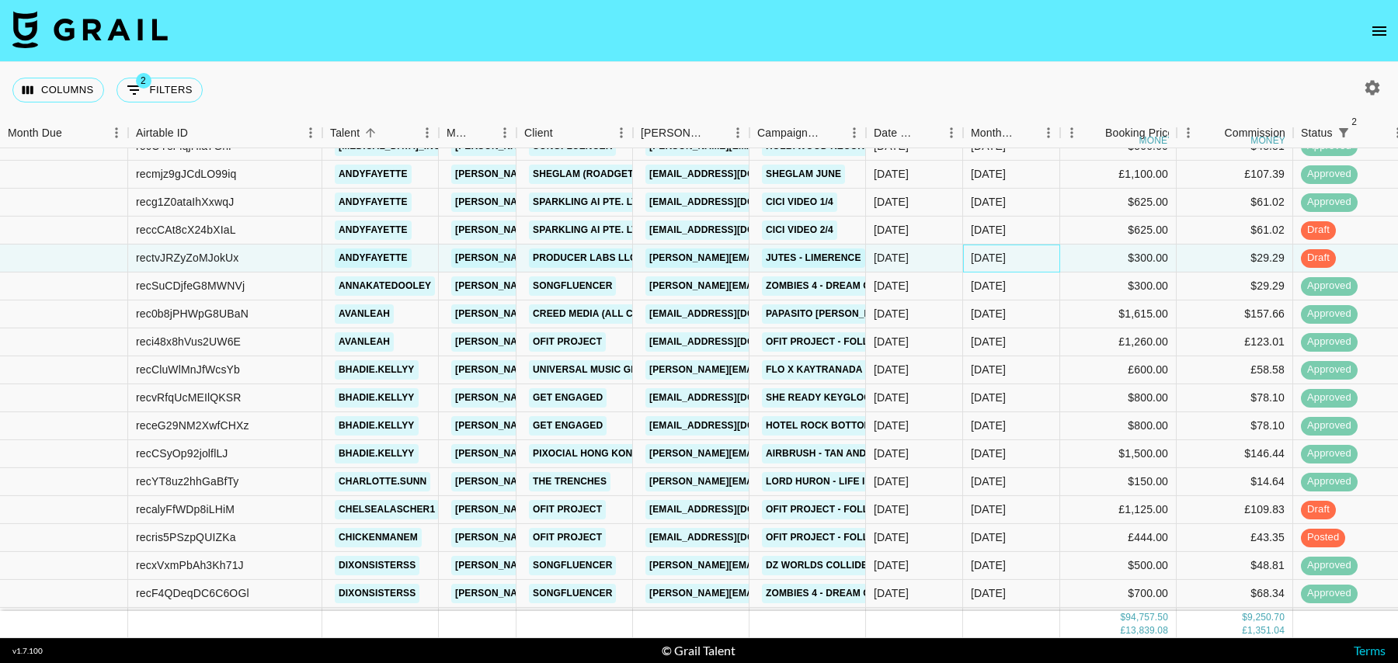
click at [1034, 255] on div "[DATE]" at bounding box center [1011, 259] width 97 height 28
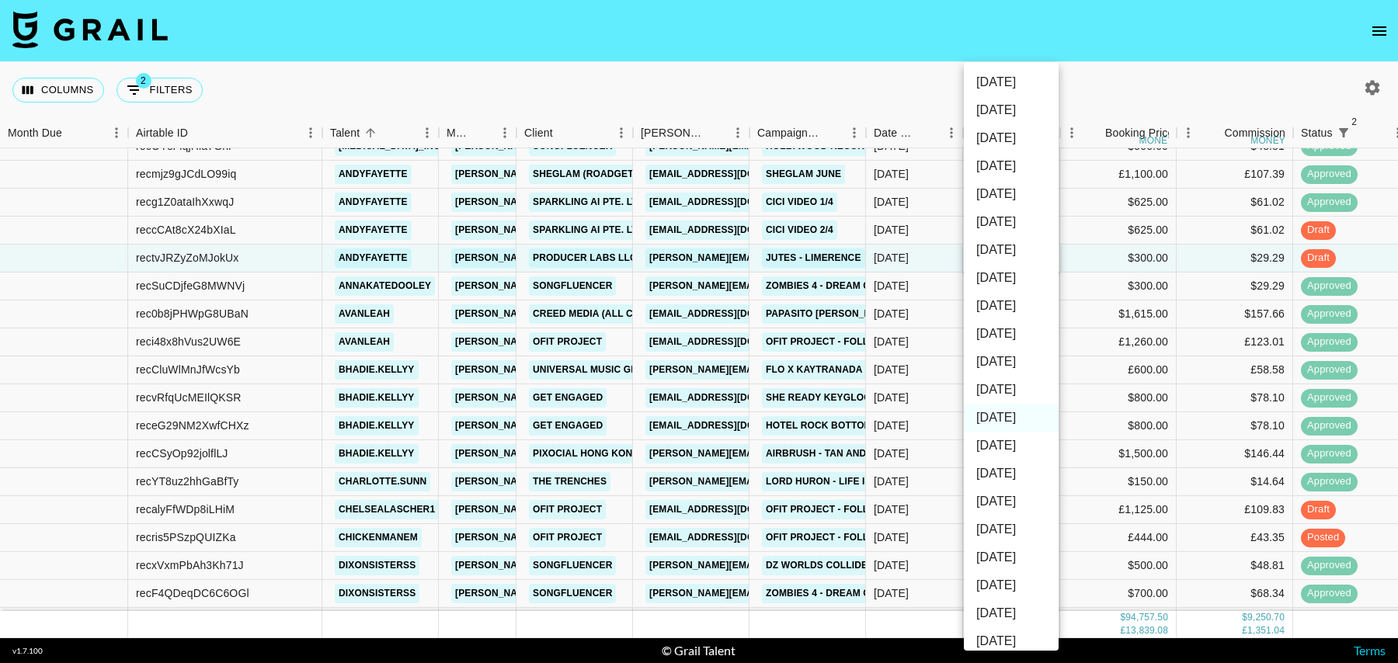
click at [1013, 387] on li "[DATE]" at bounding box center [1011, 390] width 95 height 28
type input "[DATE]"
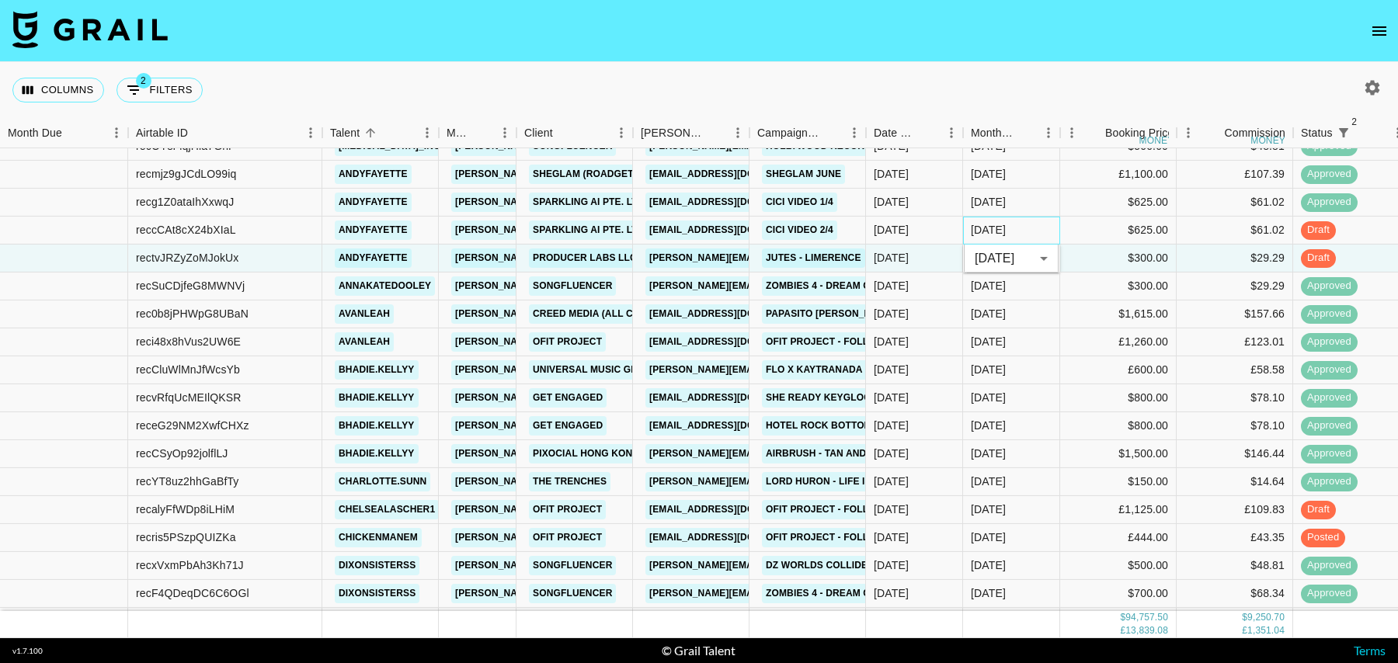
click at [1033, 232] on div "[DATE]" at bounding box center [1011, 231] width 97 height 28
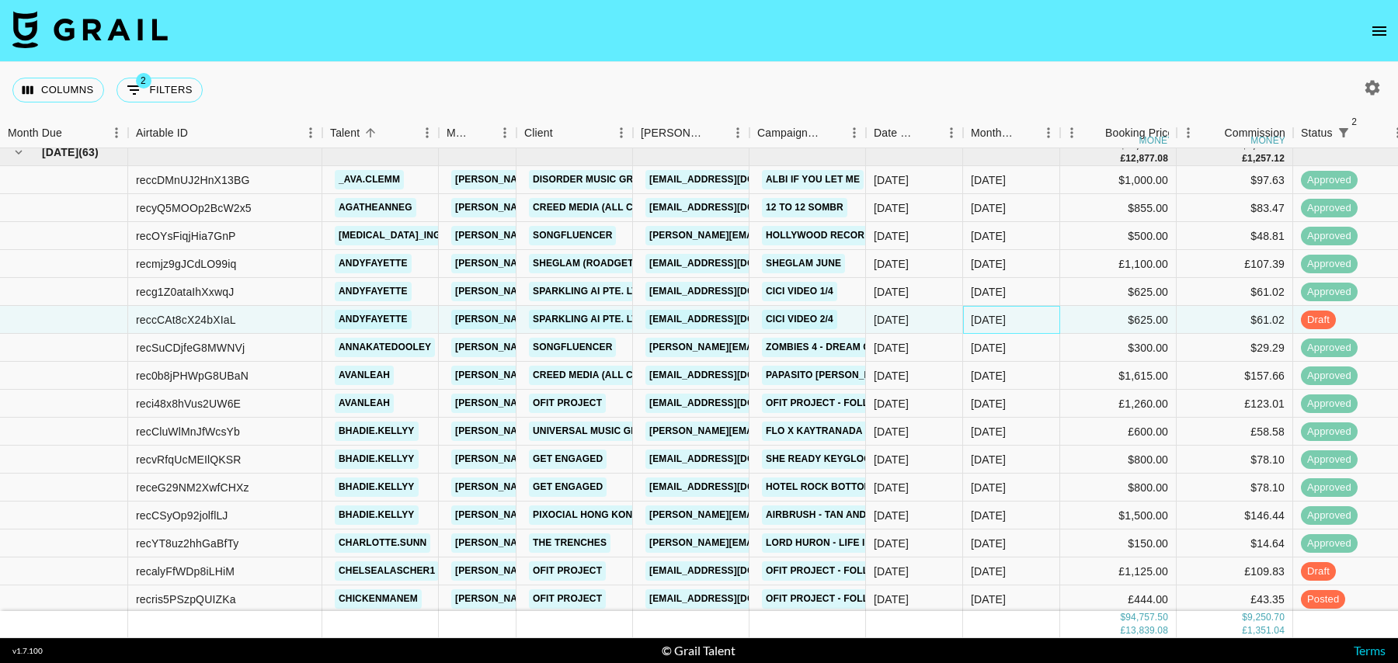
scroll to position [0, 0]
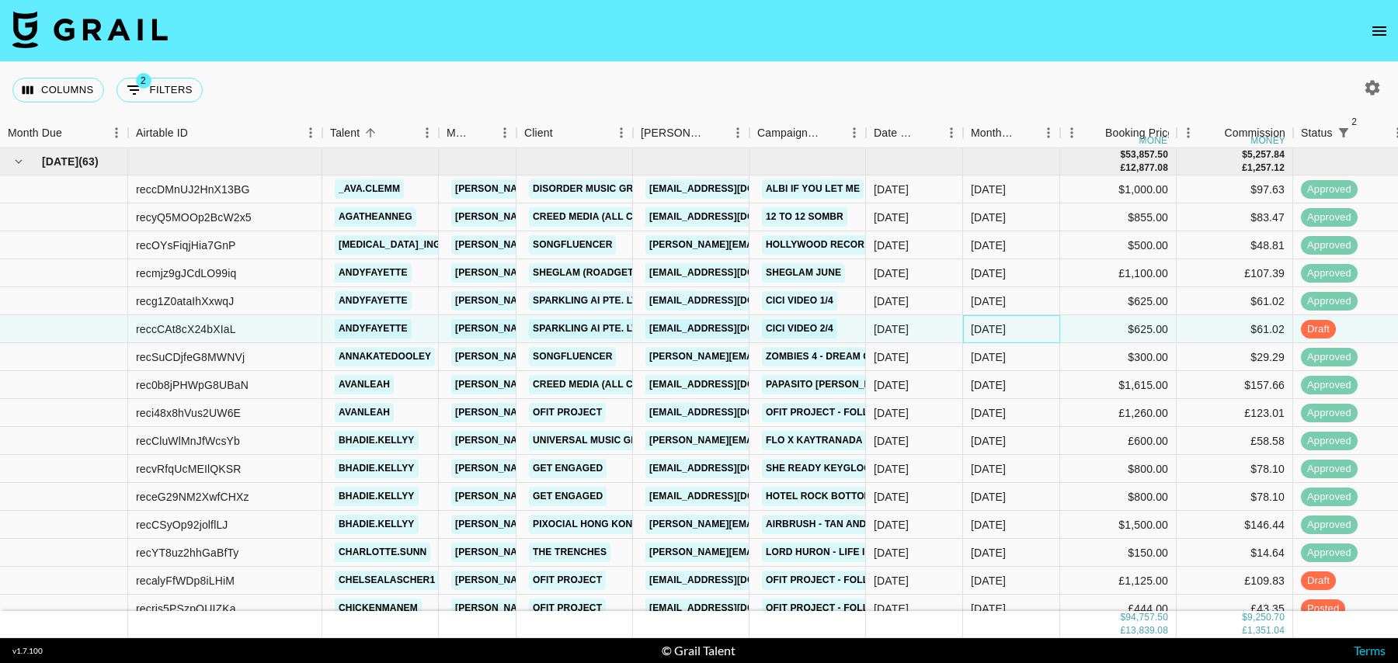
click at [1028, 330] on div "[DATE]" at bounding box center [1011, 329] width 97 height 28
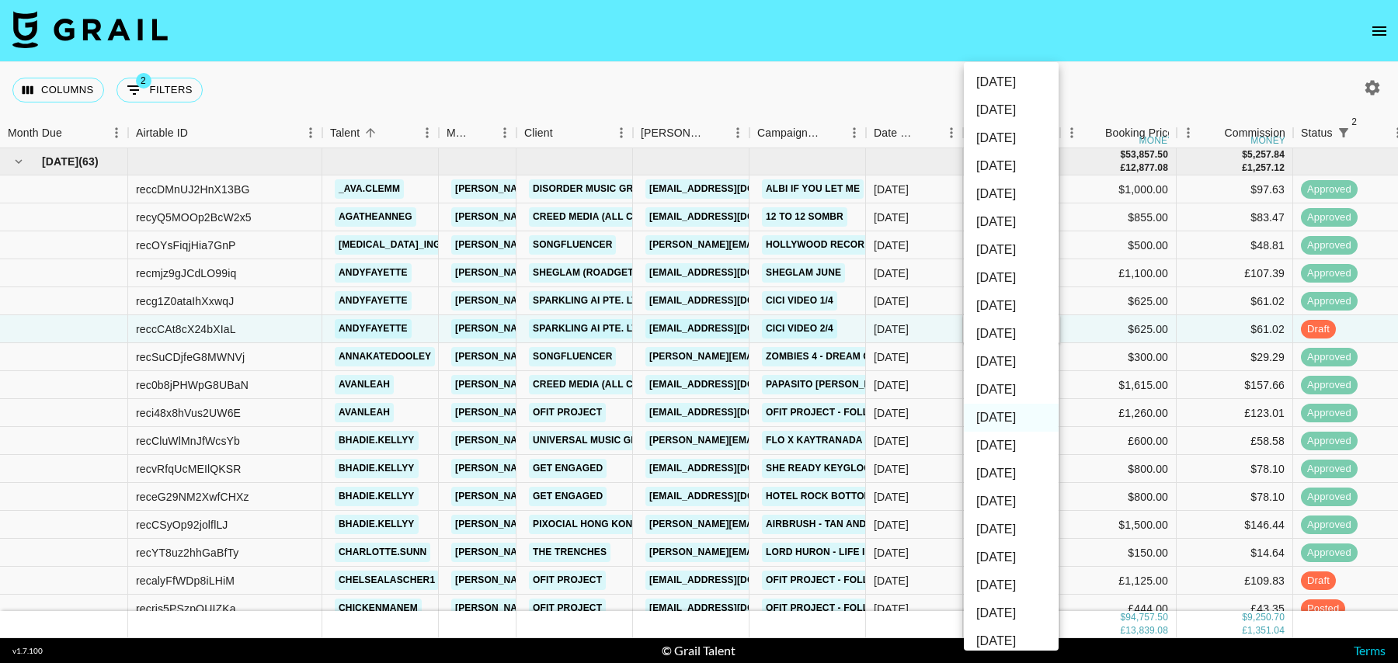
click at [1019, 389] on li "[DATE]" at bounding box center [1011, 390] width 95 height 28
type input "[DATE]"
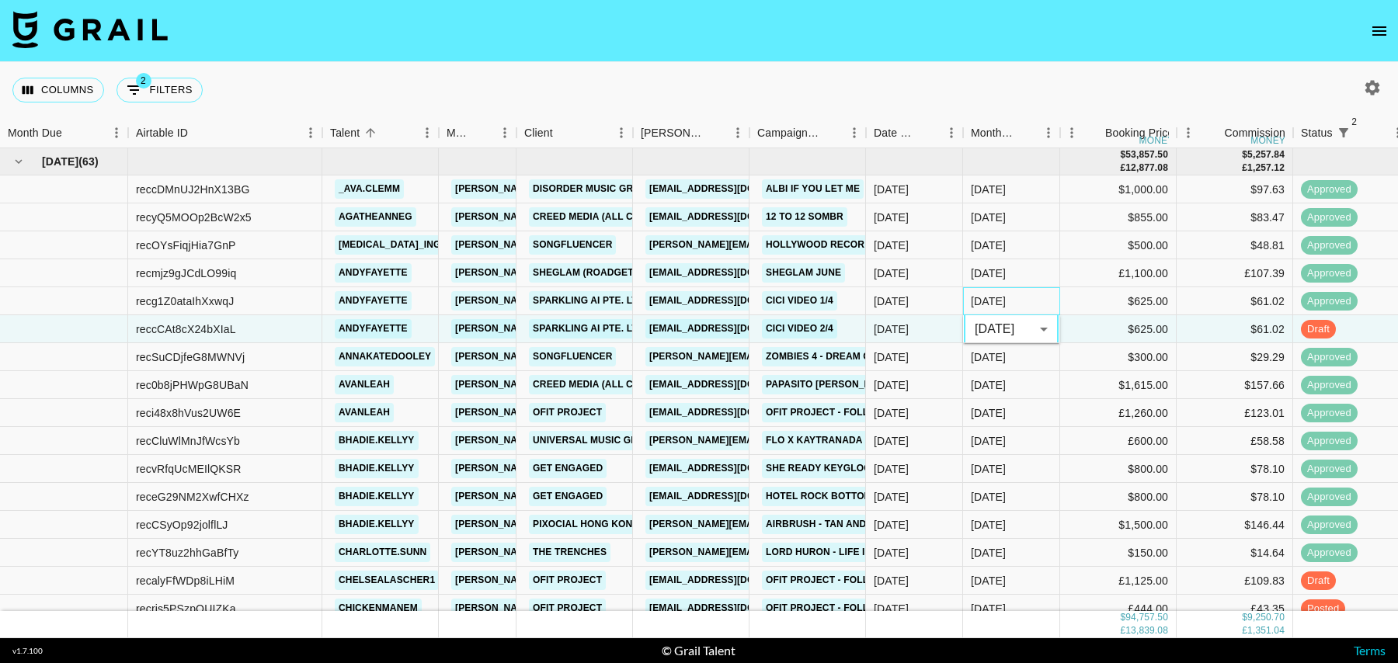
click at [1033, 297] on div "[DATE]" at bounding box center [1011, 301] width 97 height 28
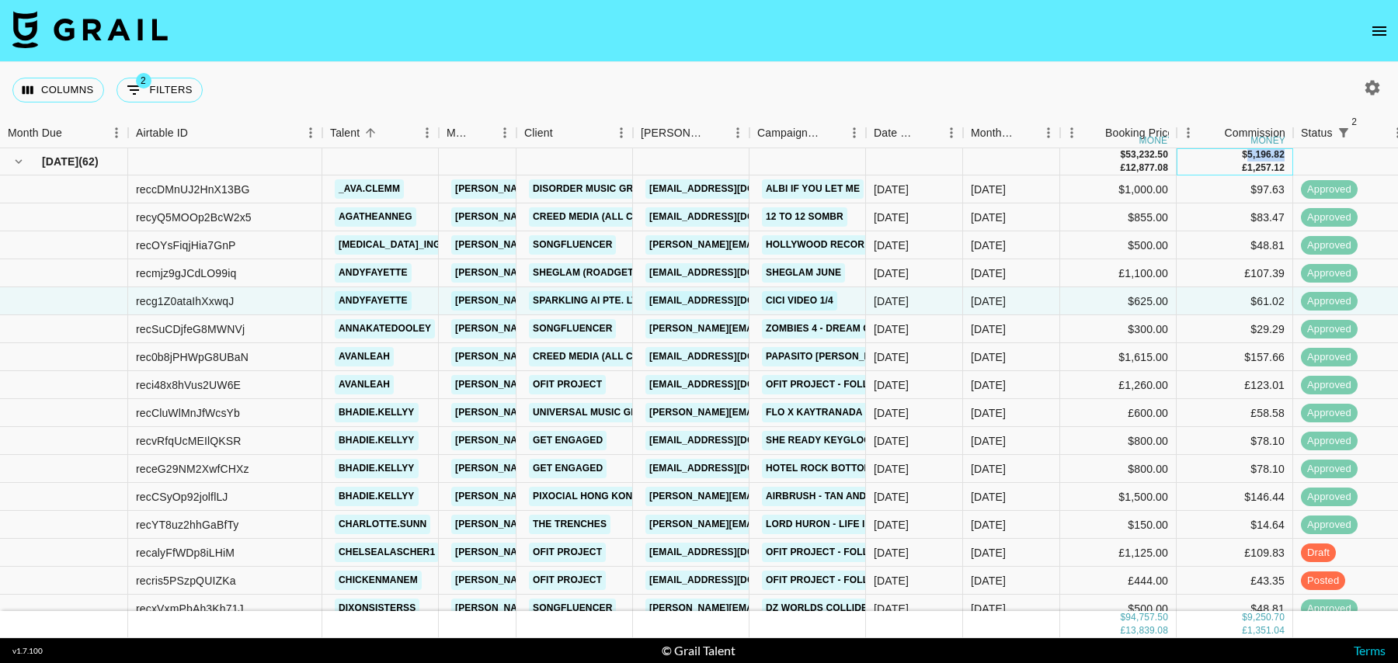
drag, startPoint x: 1246, startPoint y: 156, endPoint x: 1285, endPoint y: 156, distance: 38.8
click at [1285, 156] on div "$ 5,196.82 £ 1,257.12" at bounding box center [1234, 161] width 116 height 27
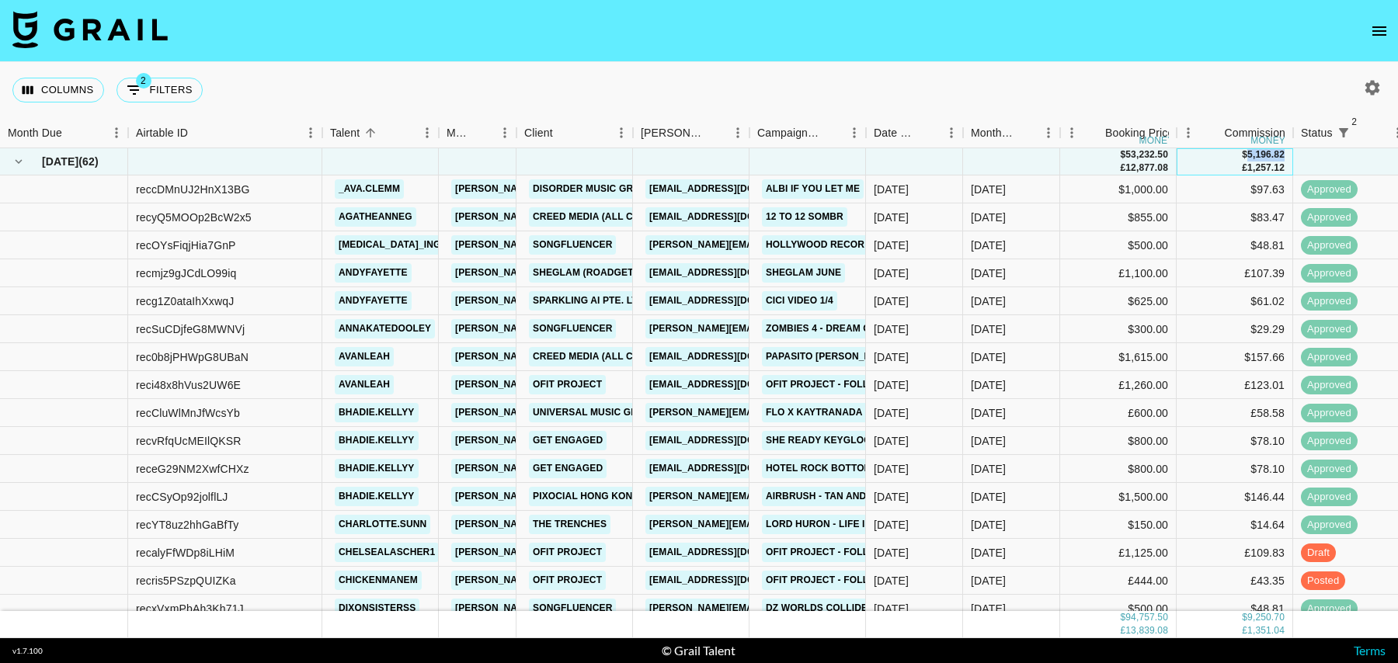
copy div "5,196.82"
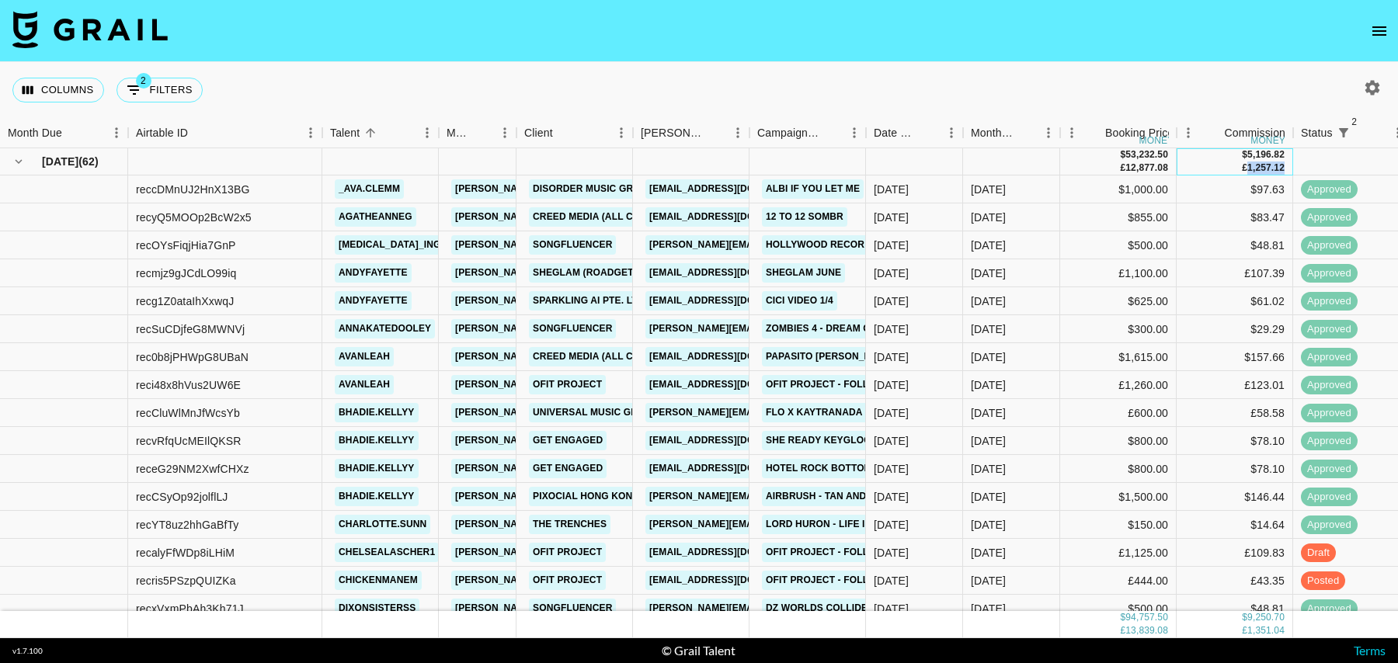
drag, startPoint x: 1247, startPoint y: 169, endPoint x: 1284, endPoint y: 169, distance: 36.5
click at [1284, 169] on div "1,257.12" at bounding box center [1265, 168] width 37 height 13
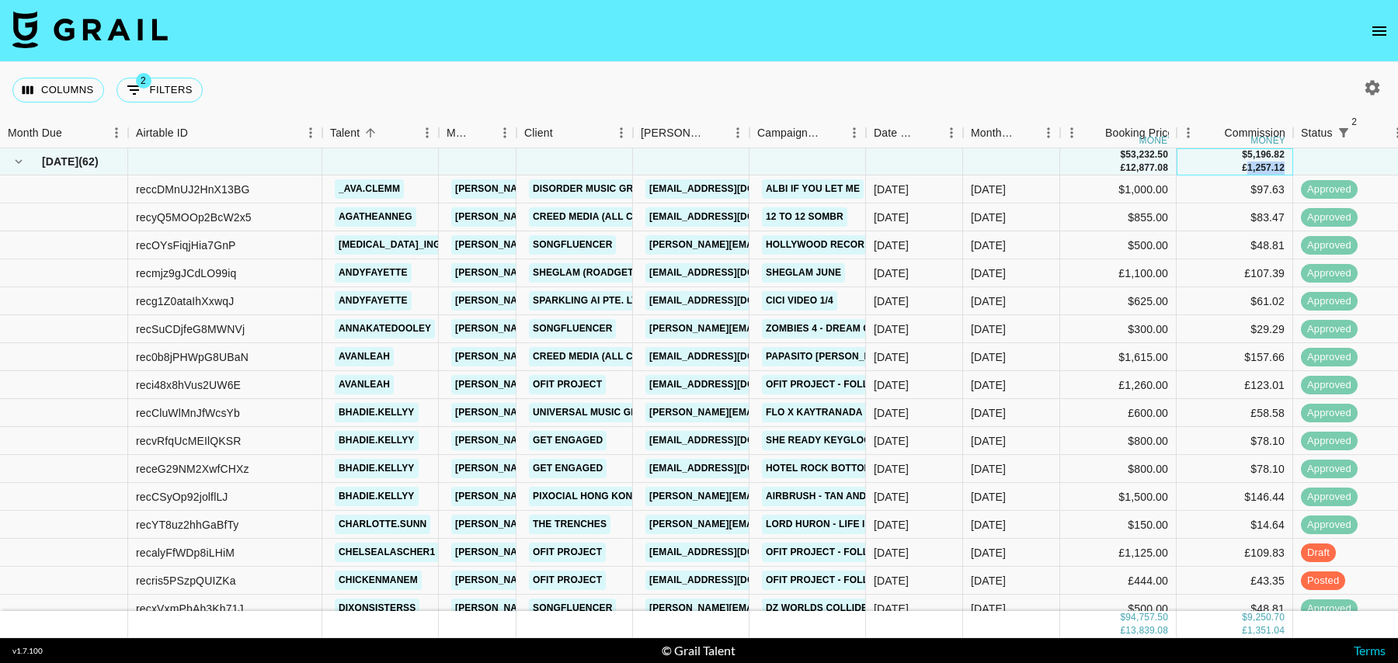
copy div "1,257.12"
